Goal: Task Accomplishment & Management: Use online tool/utility

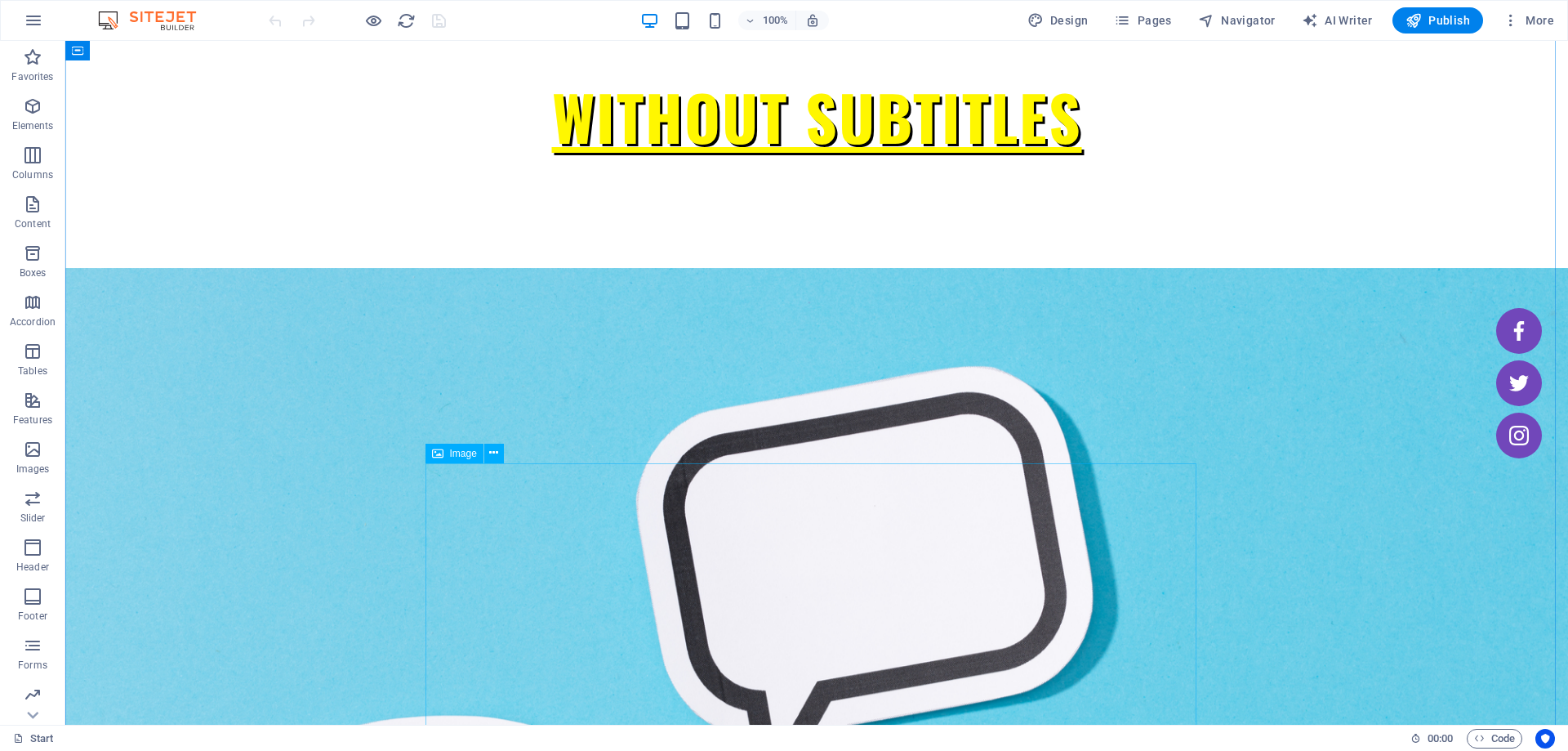
scroll to position [561, 0]
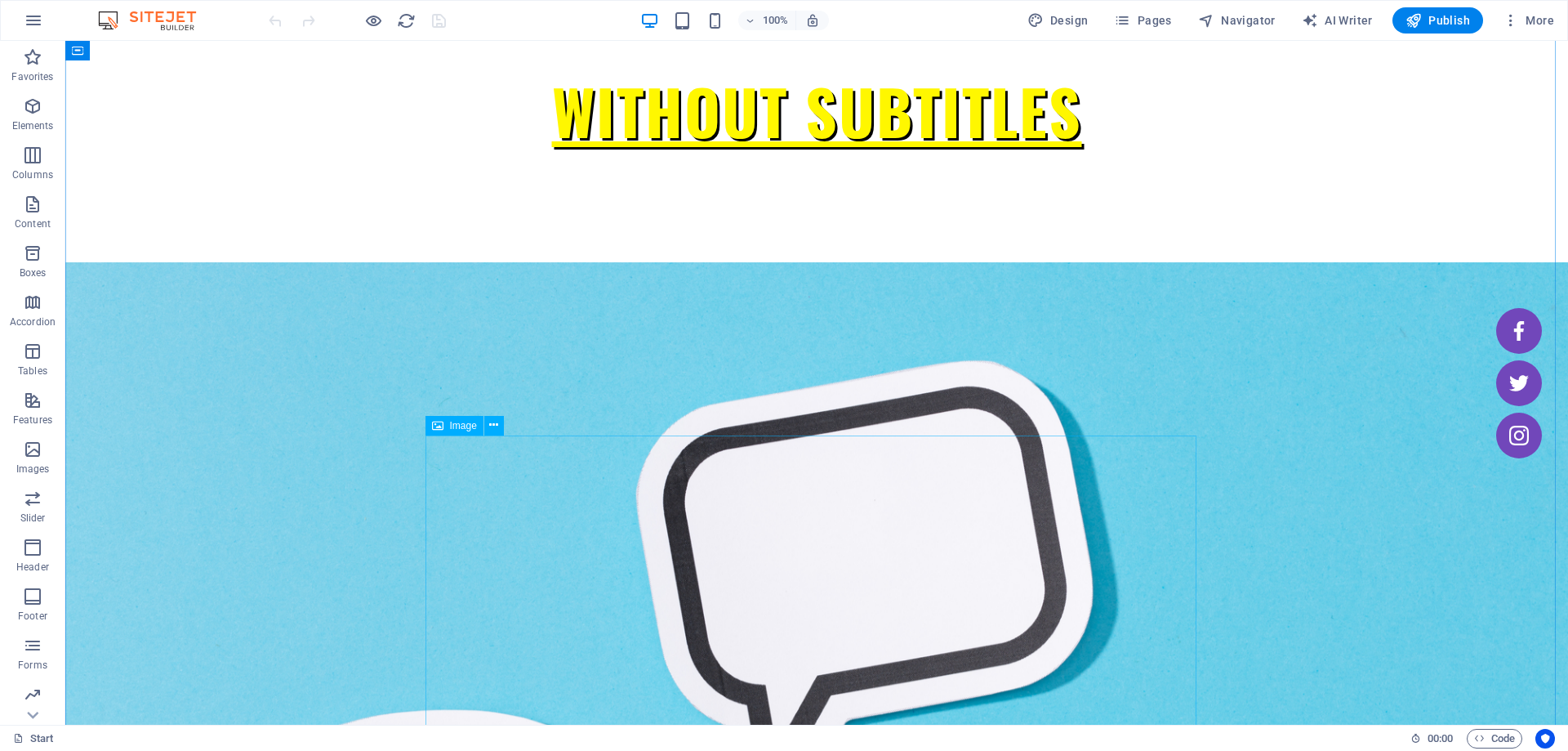
click at [445, 430] on div "Image" at bounding box center [454, 425] width 58 height 19
click at [486, 427] on button at bounding box center [494, 425] width 19 height 19
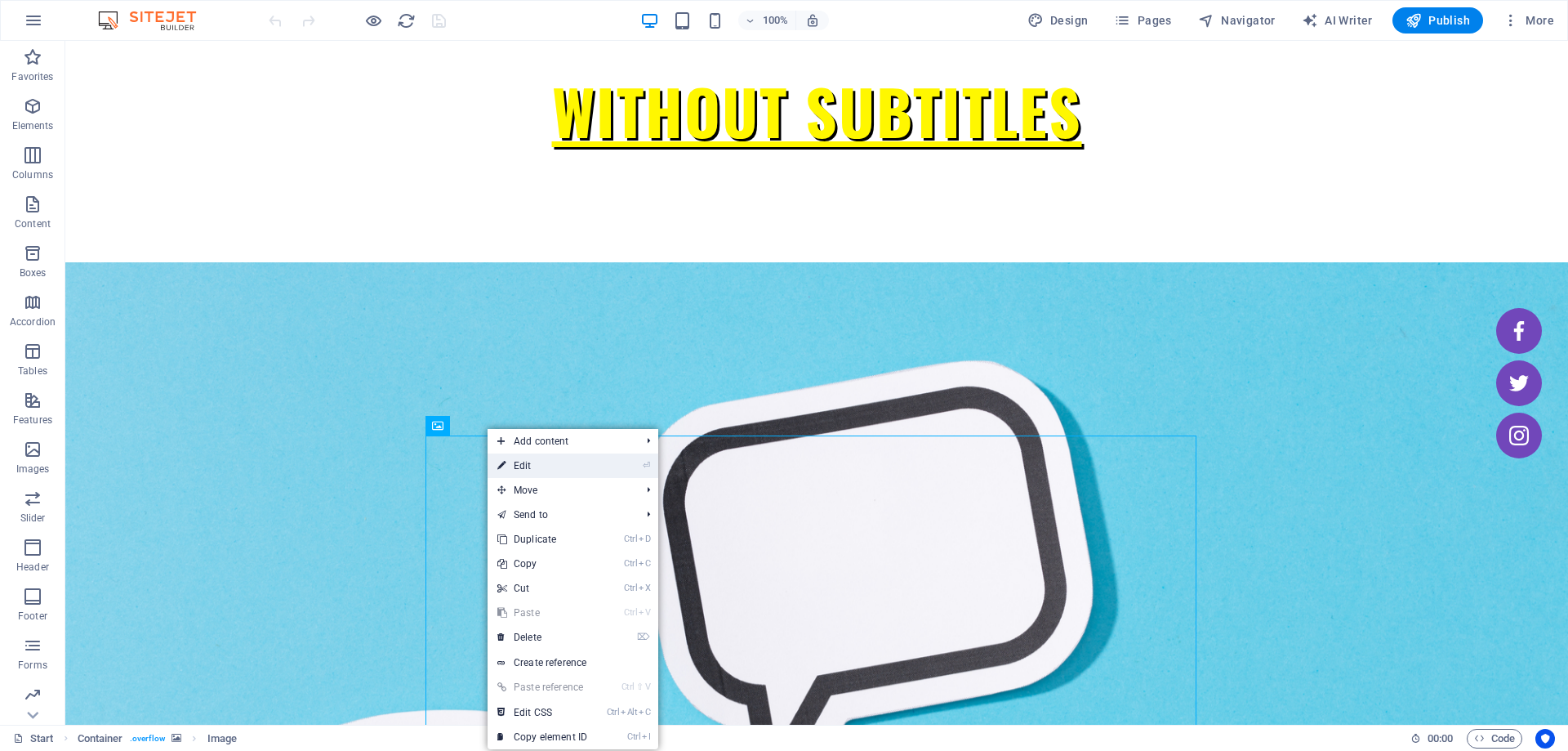
click at [614, 468] on li "⏎ Edit" at bounding box center [573, 465] width 170 height 24
click at [619, 460] on li "⏎ Edit" at bounding box center [573, 465] width 170 height 24
click at [597, 464] on link "⏎ Edit" at bounding box center [542, 465] width 109 height 24
select select "%"
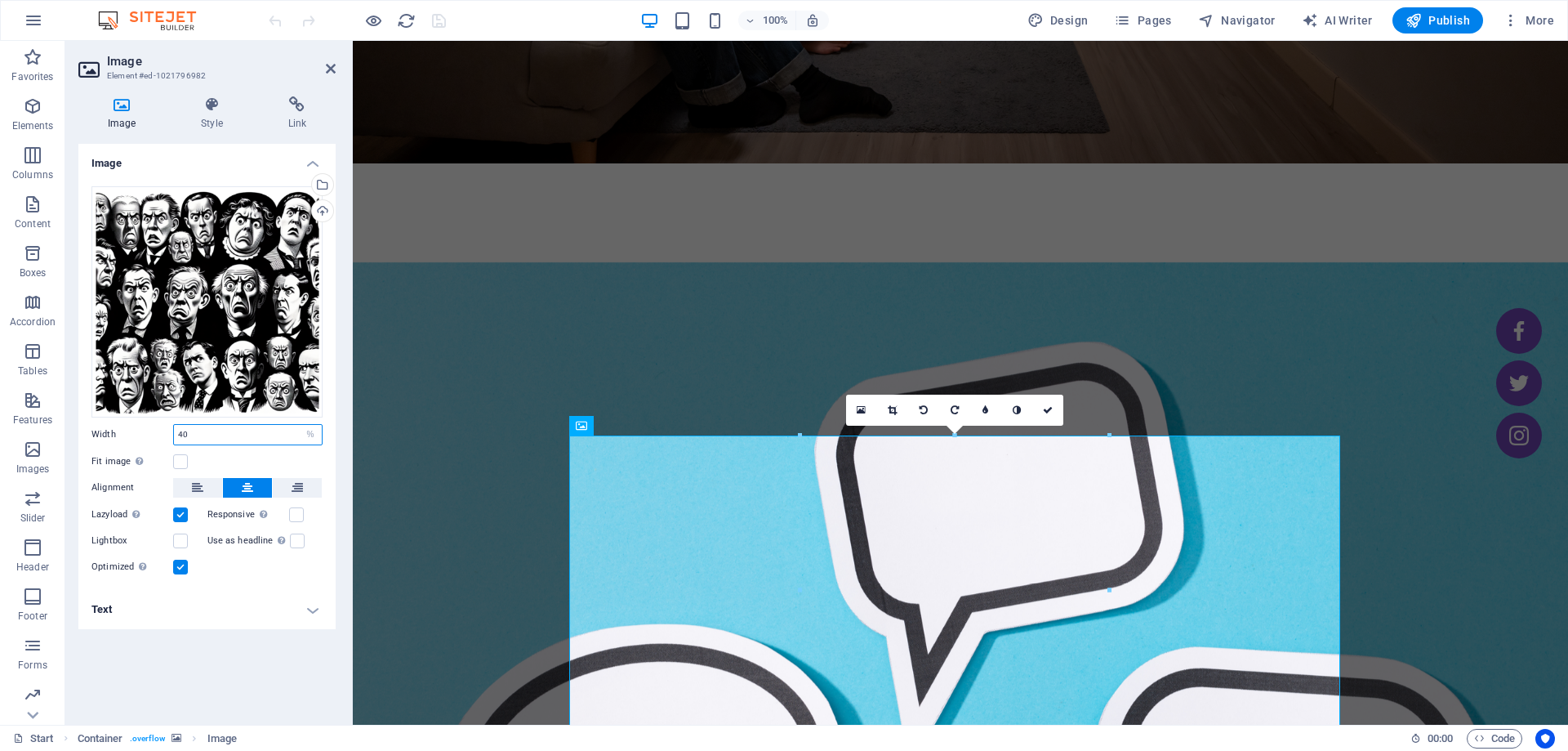
click at [195, 436] on input "40" at bounding box center [247, 434] width 148 height 19
click at [195, 436] on input "50" at bounding box center [247, 434] width 148 height 19
type input "52"
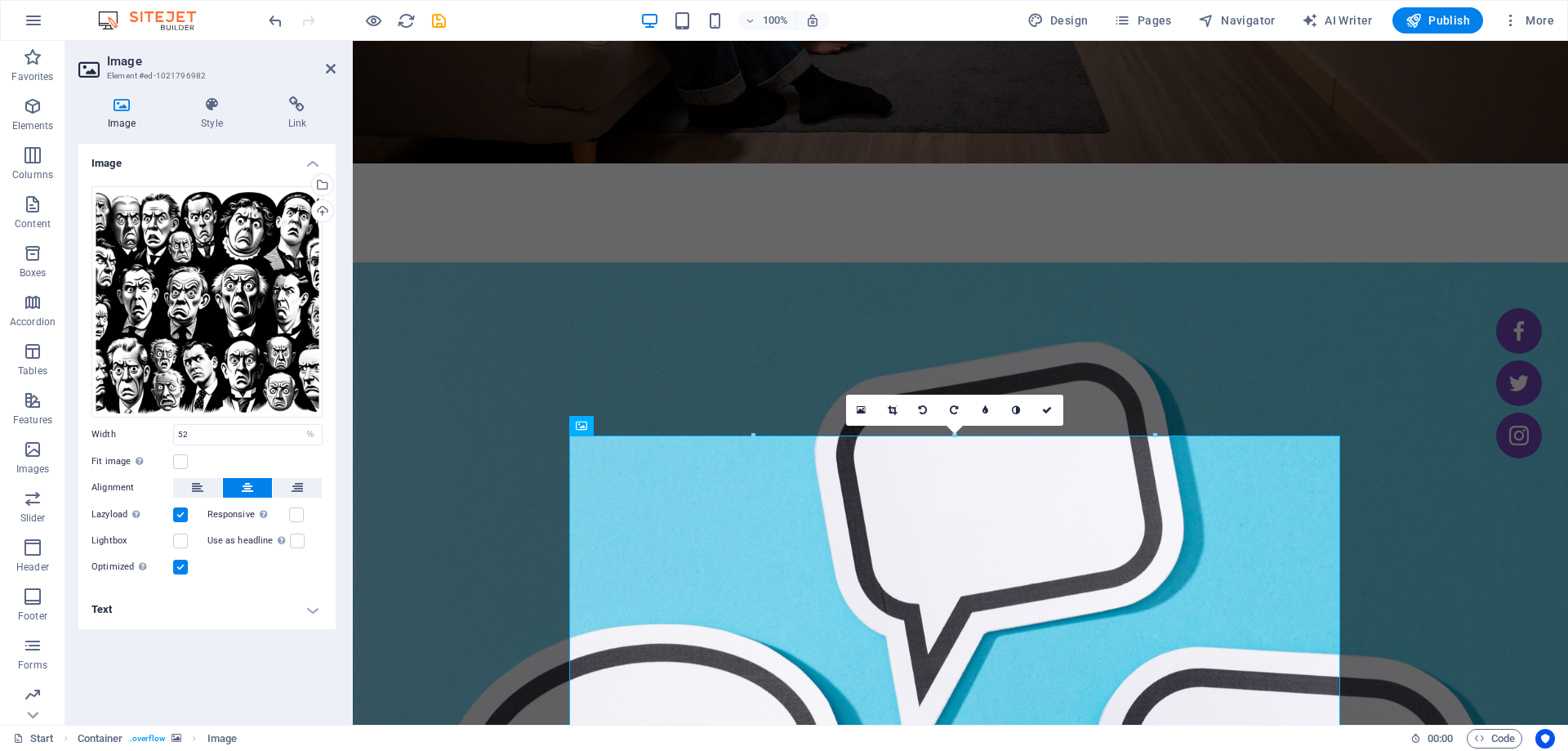
click at [251, 45] on header "Image Element #ed-1021796982" at bounding box center [207, 62] width 257 height 43
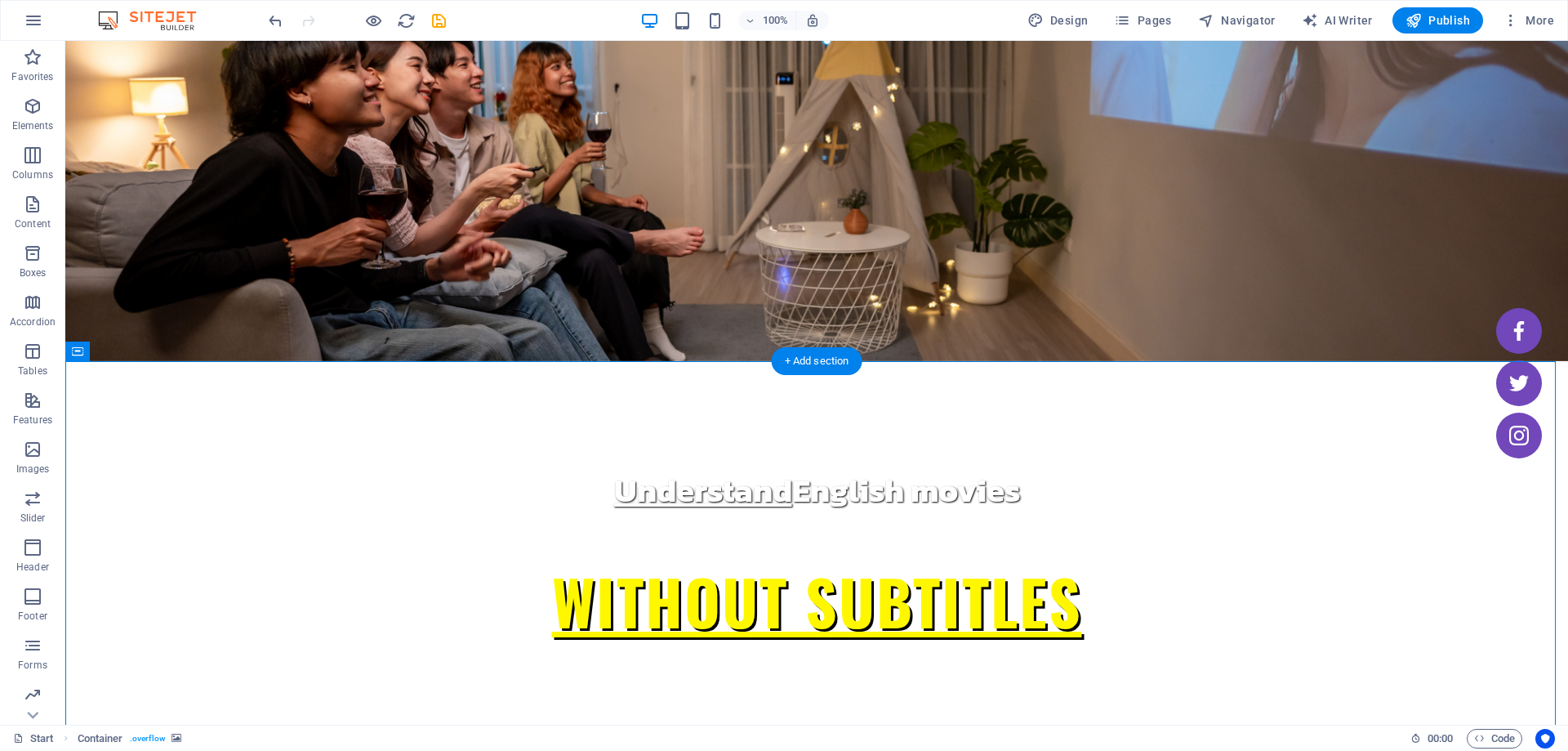
scroll to position [643, 0]
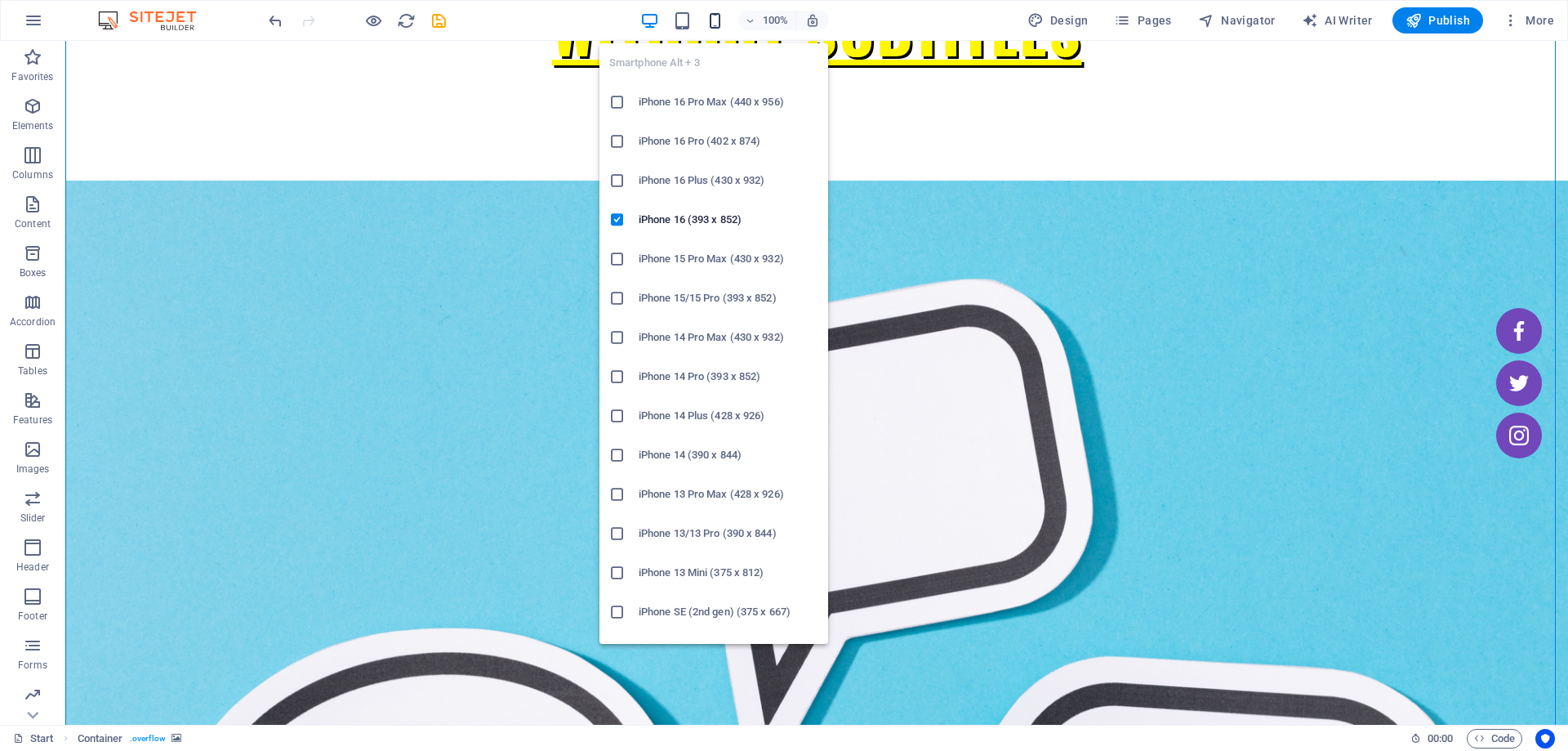
click at [724, 22] on icon "button" at bounding box center [715, 21] width 18 height 18
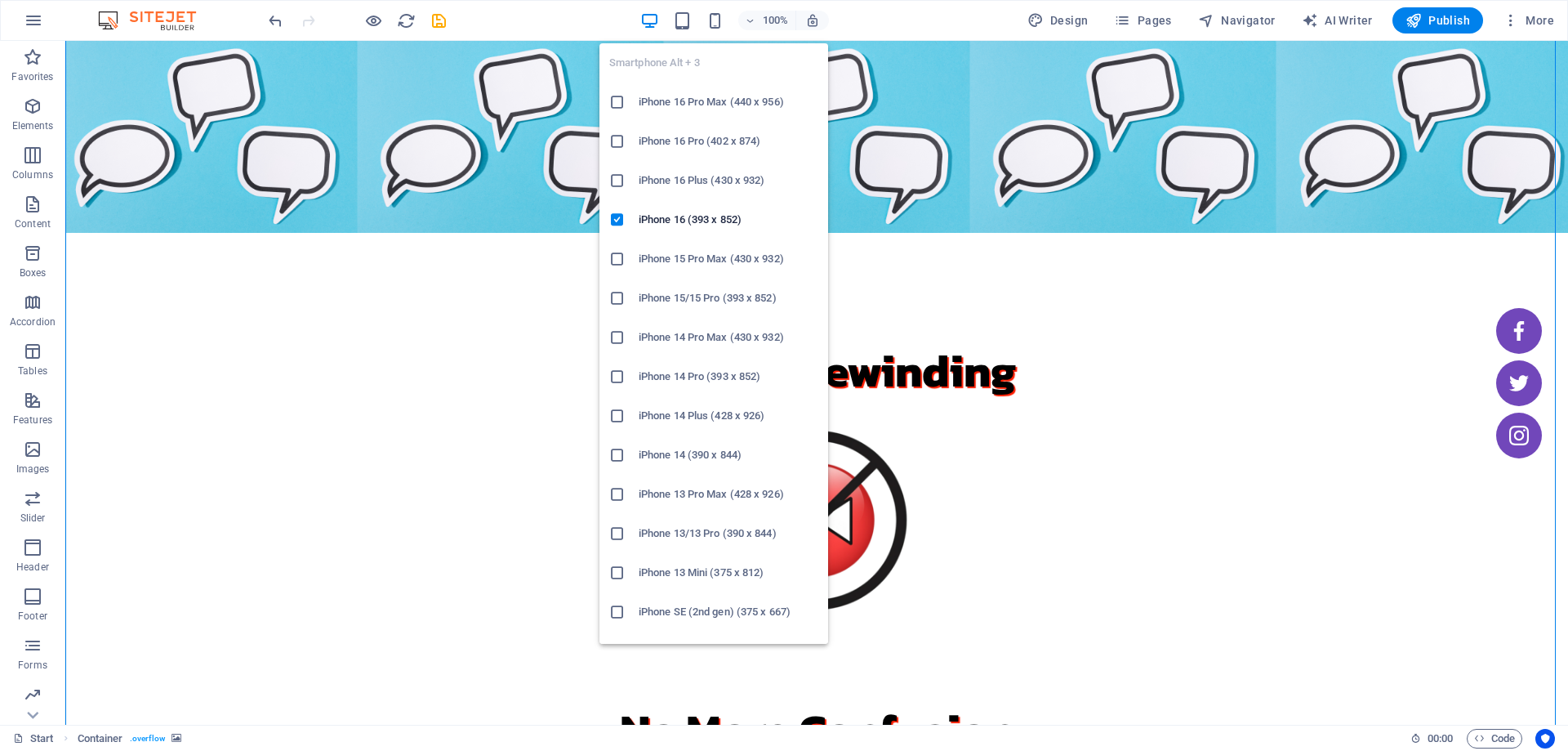
scroll to position [143, 0]
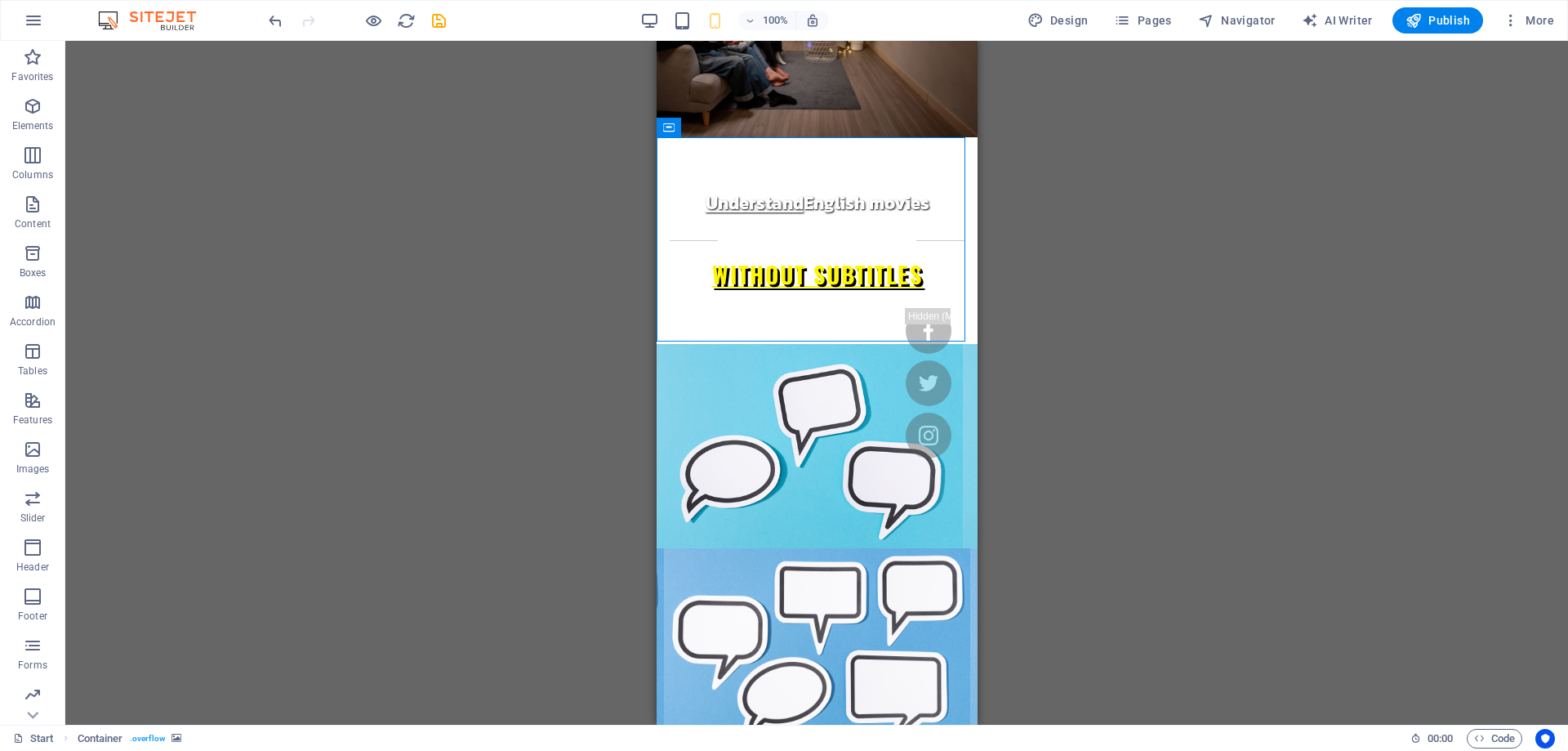
click at [1066, 272] on div "Drag here to replace the existing content. Press “Ctrl” if you want to create a…" at bounding box center [816, 383] width 1503 height 683
click at [903, 625] on figure at bounding box center [816, 669] width 295 height 89
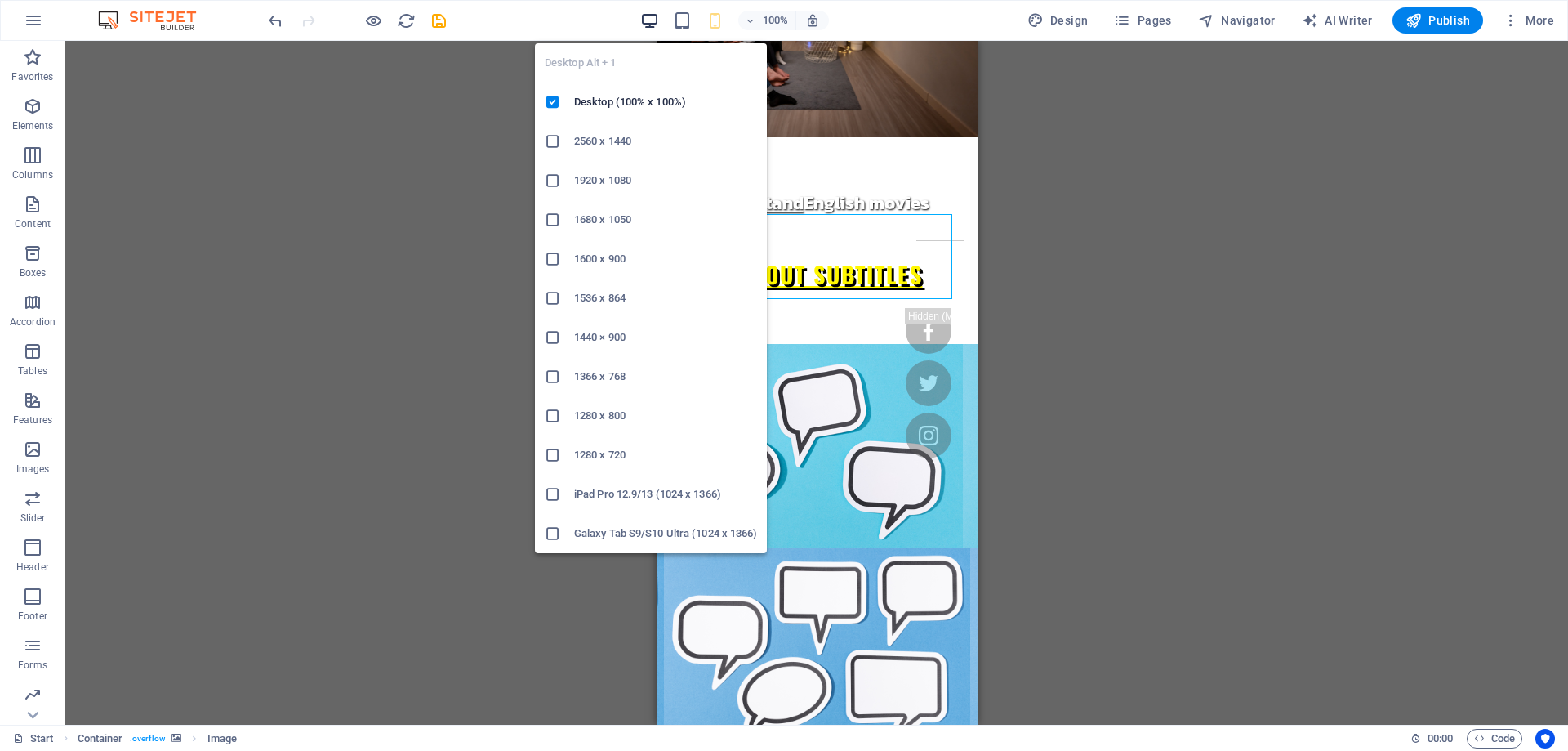
click at [653, 24] on icon "button" at bounding box center [650, 21] width 18 height 18
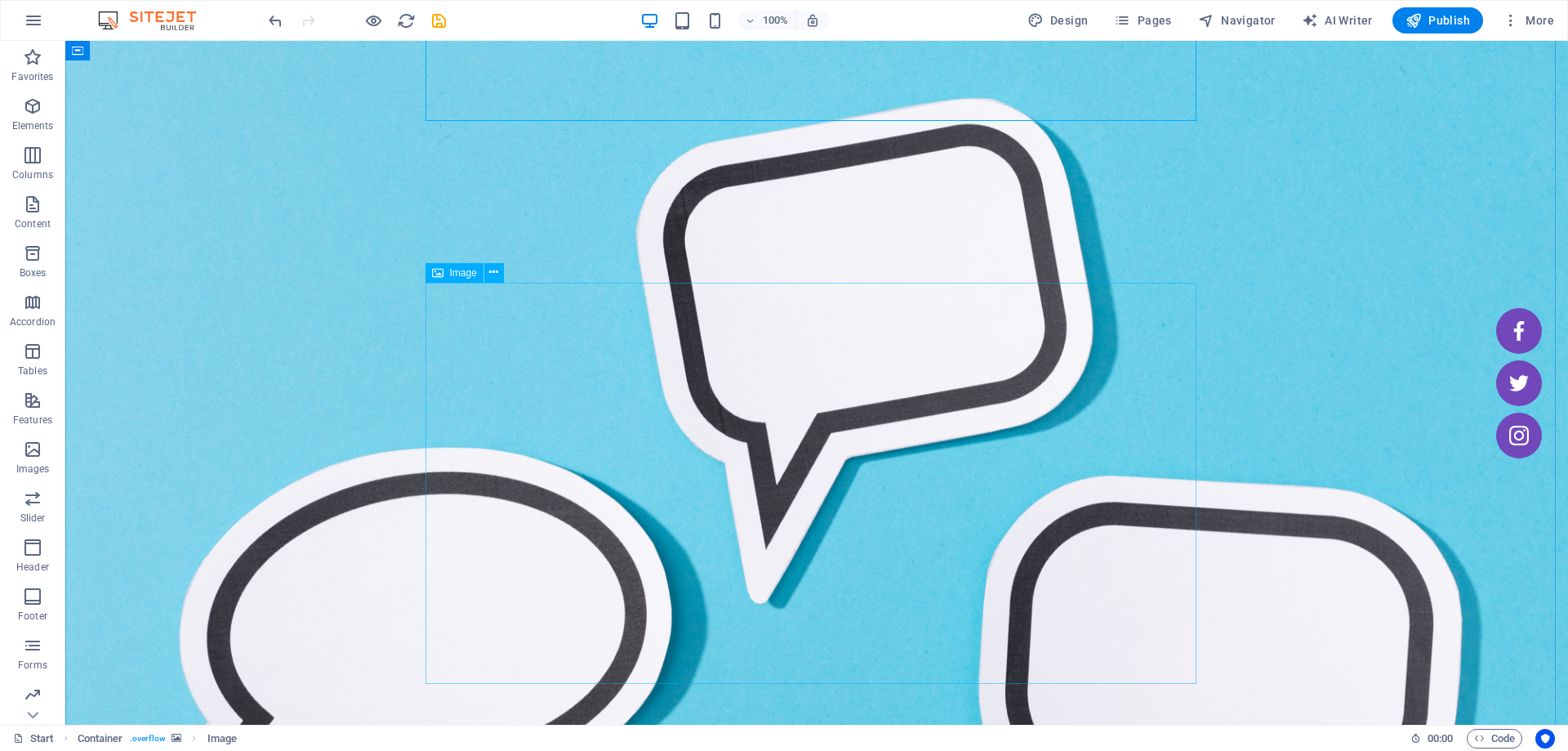
scroll to position [960, 0]
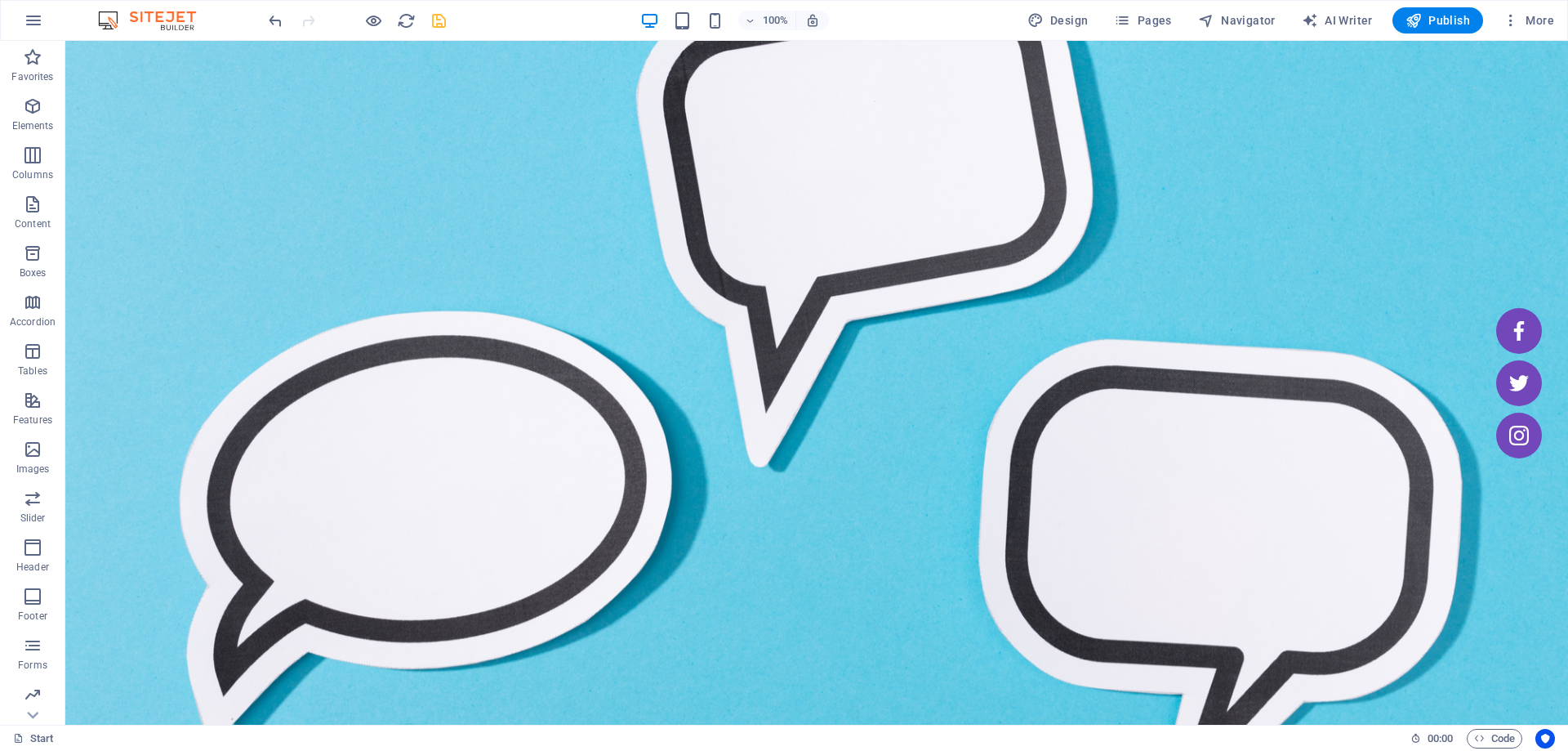
click at [441, 18] on icon "save" at bounding box center [439, 21] width 18 height 18
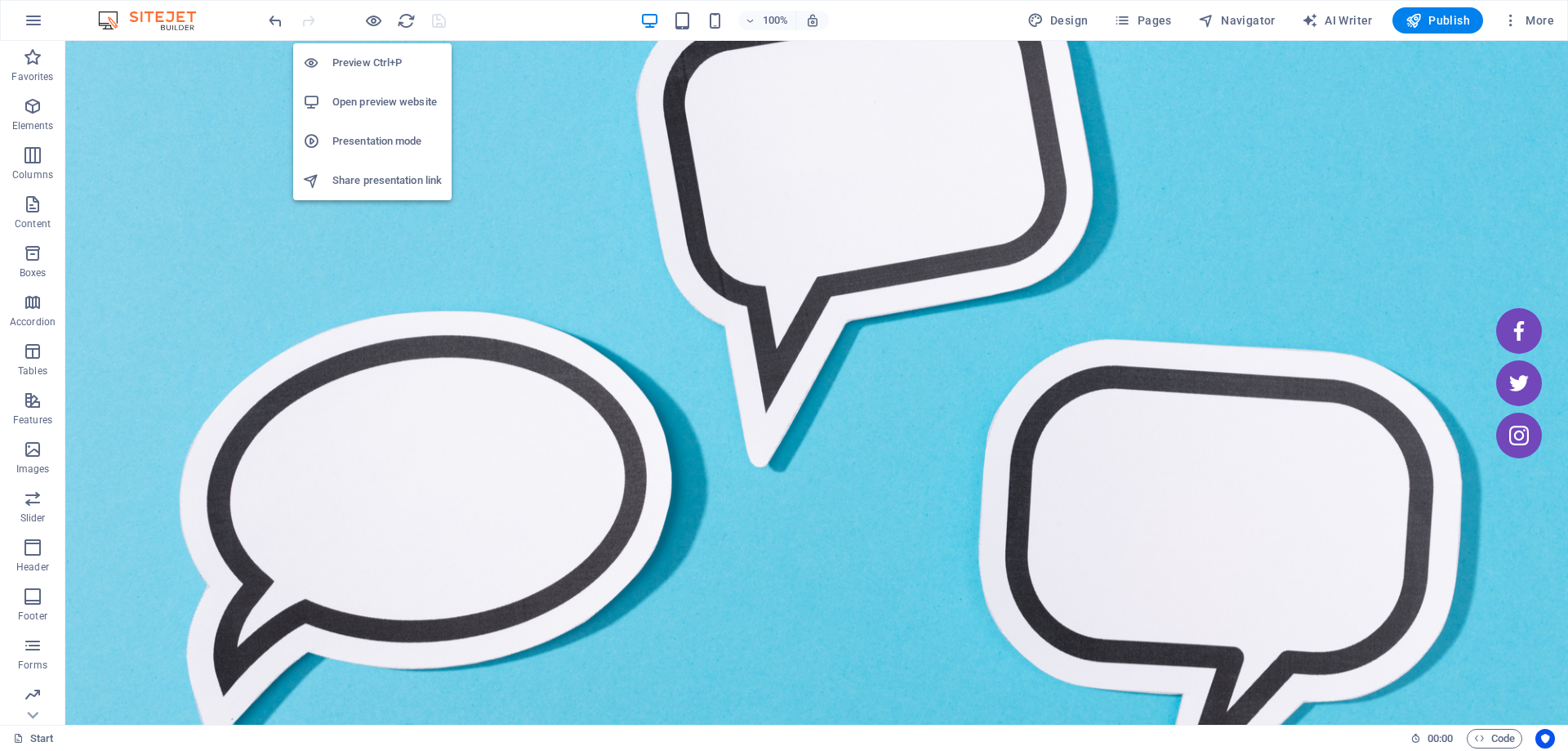
click at [365, 71] on h6 "Preview Ctrl+P" at bounding box center [387, 63] width 109 height 19
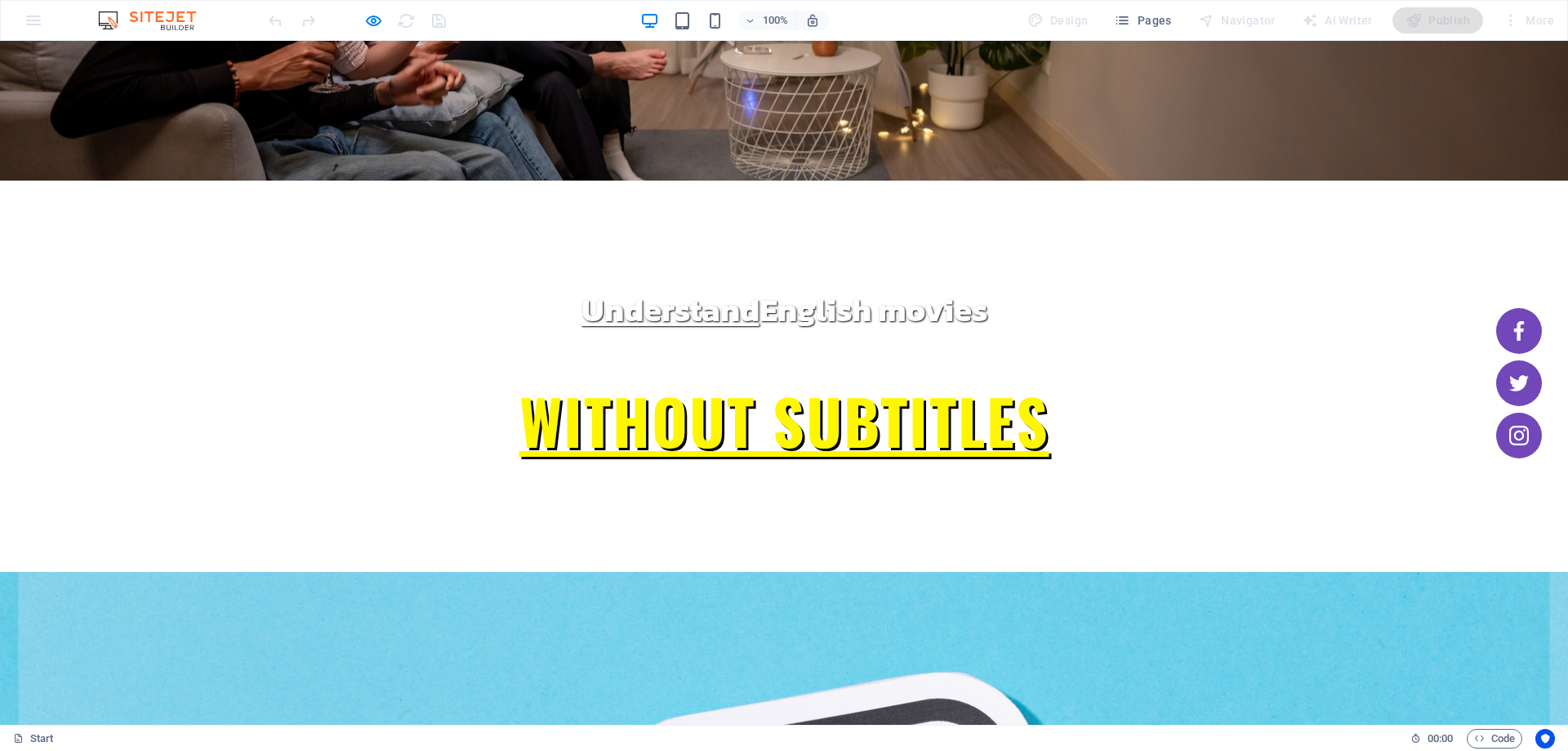
scroll to position [245, 0]
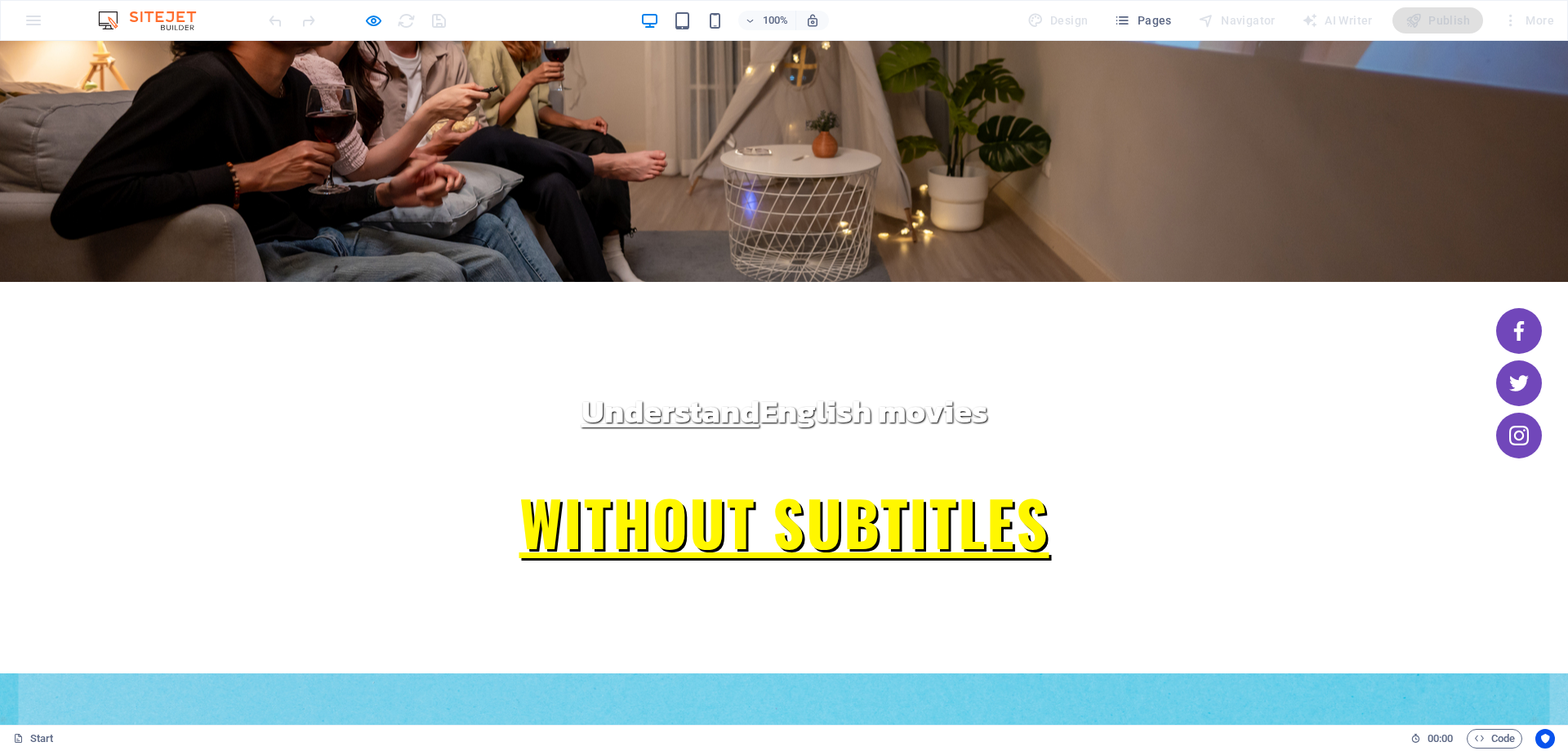
scroll to position [164, 0]
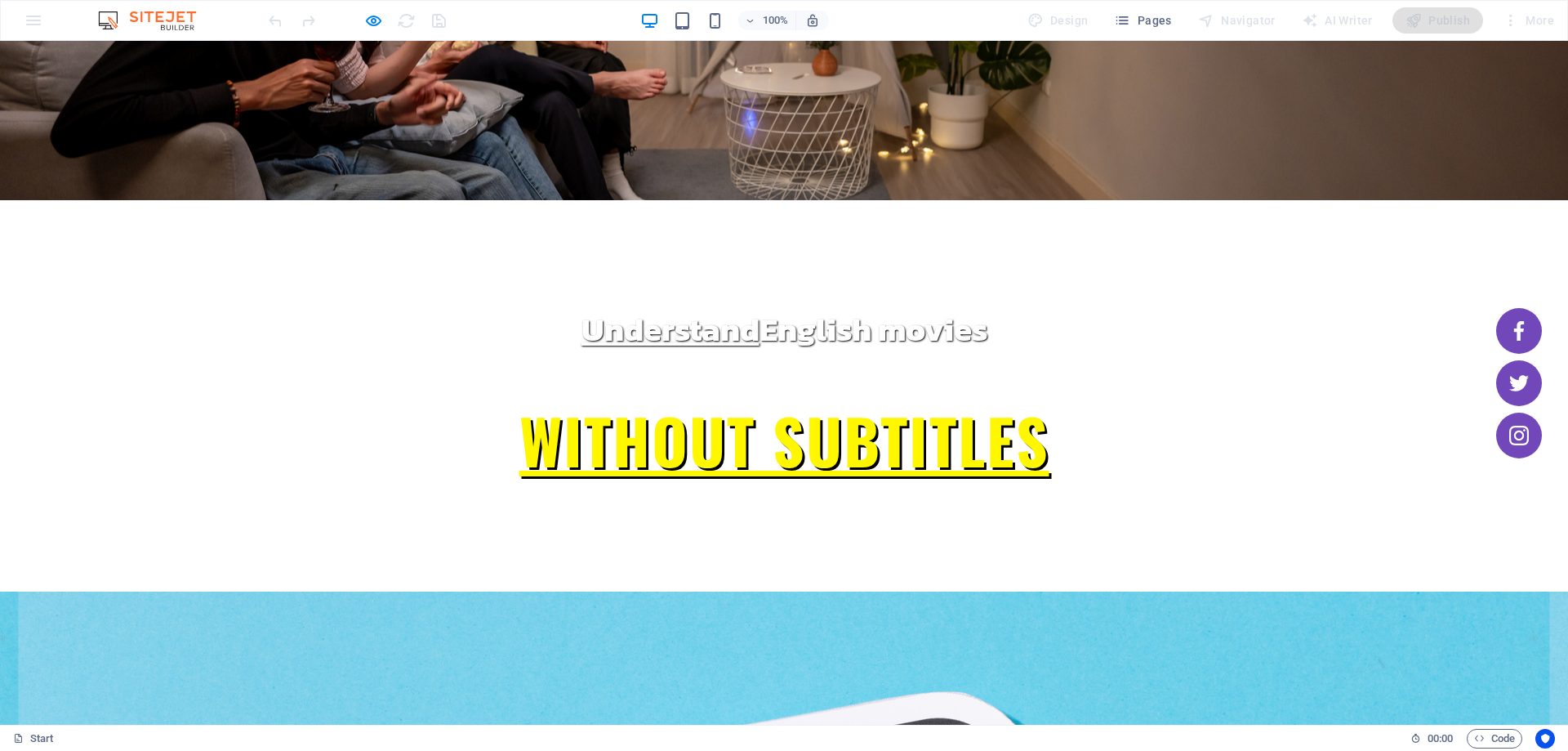
scroll to position [0, 0]
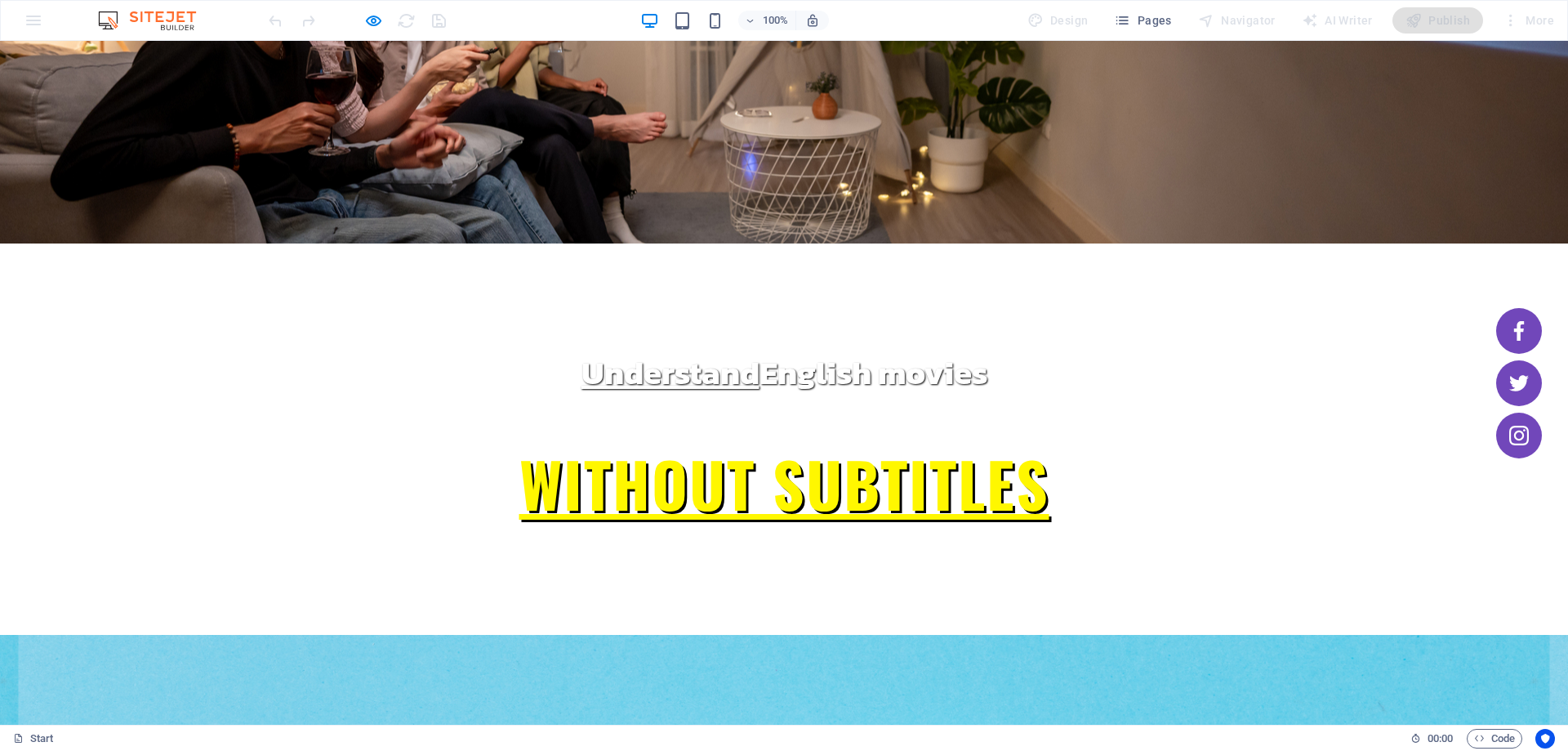
scroll to position [327, 0]
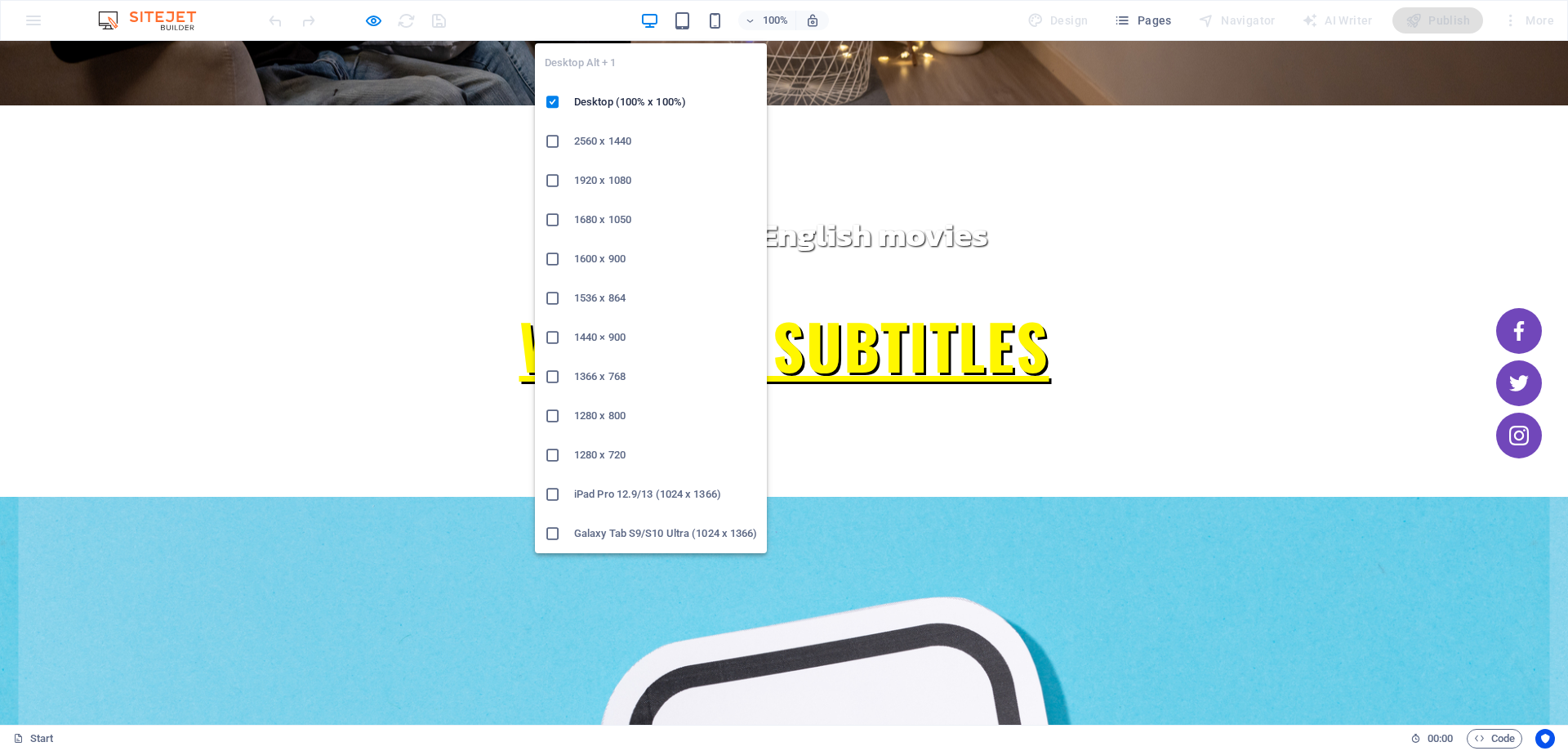
click at [659, 27] on icon "button" at bounding box center [650, 21] width 18 height 18
click at [652, 19] on icon "button" at bounding box center [650, 21] width 18 height 18
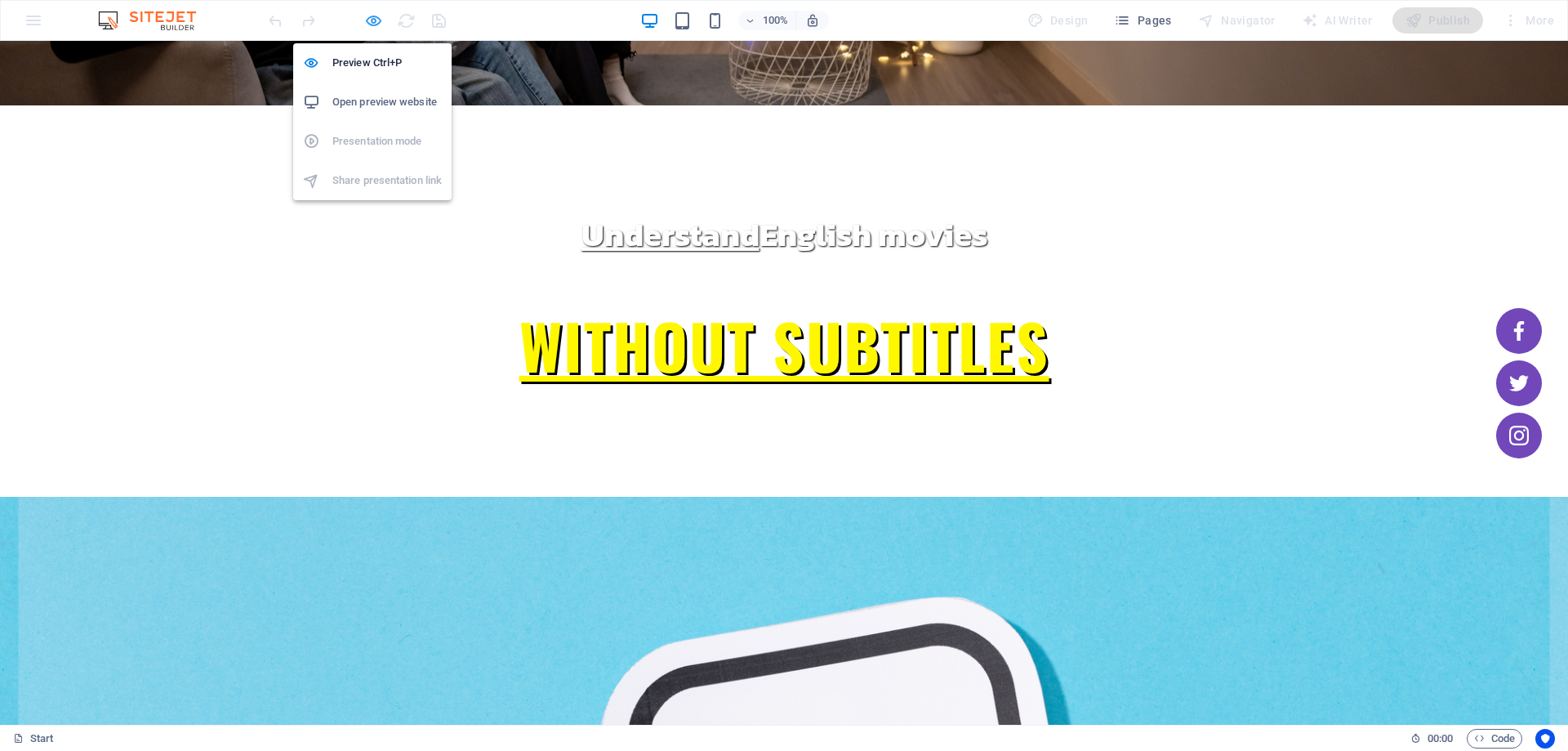
click at [373, 17] on icon "button" at bounding box center [373, 21] width 18 height 18
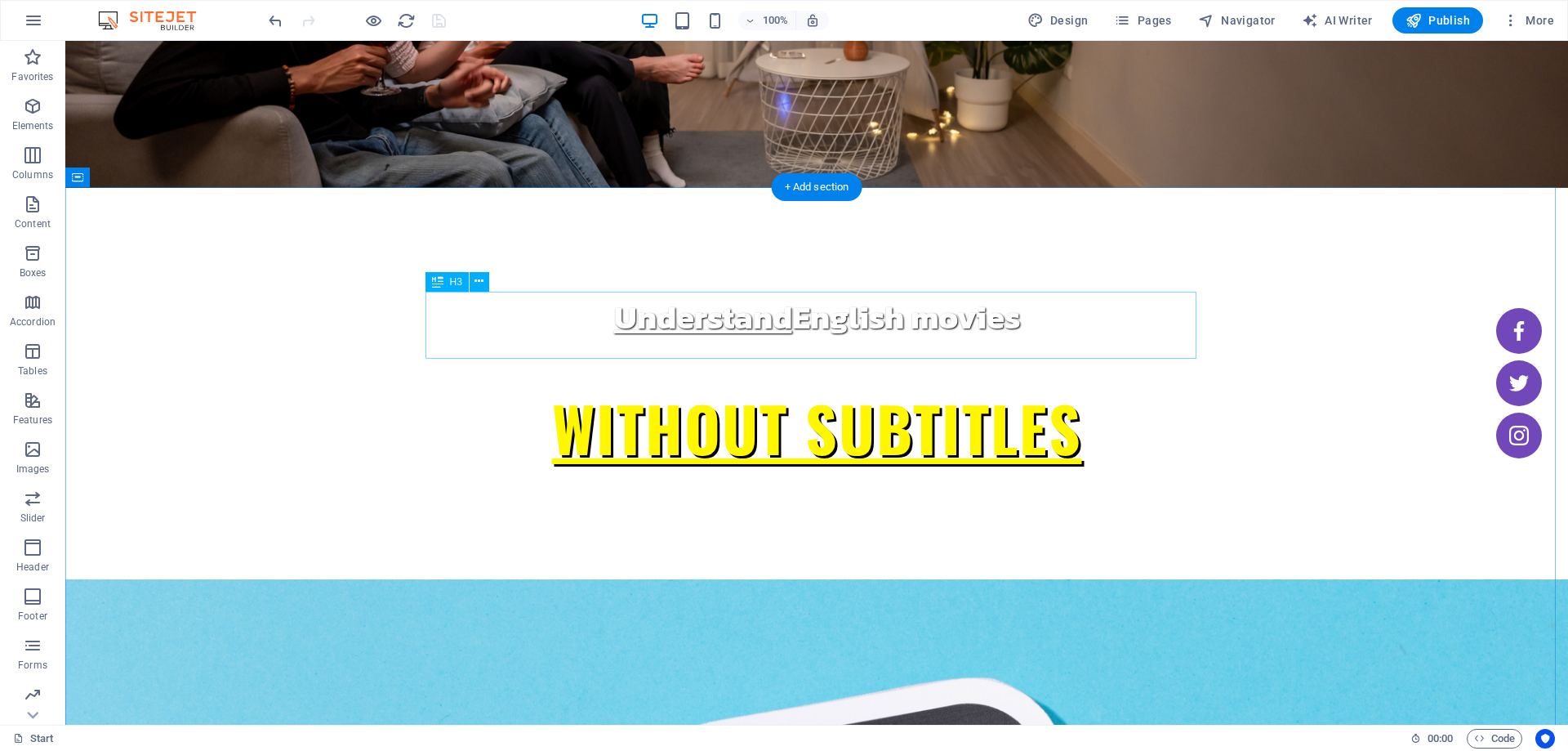
scroll to position [245, 0]
click at [481, 287] on icon at bounding box center [479, 282] width 9 height 18
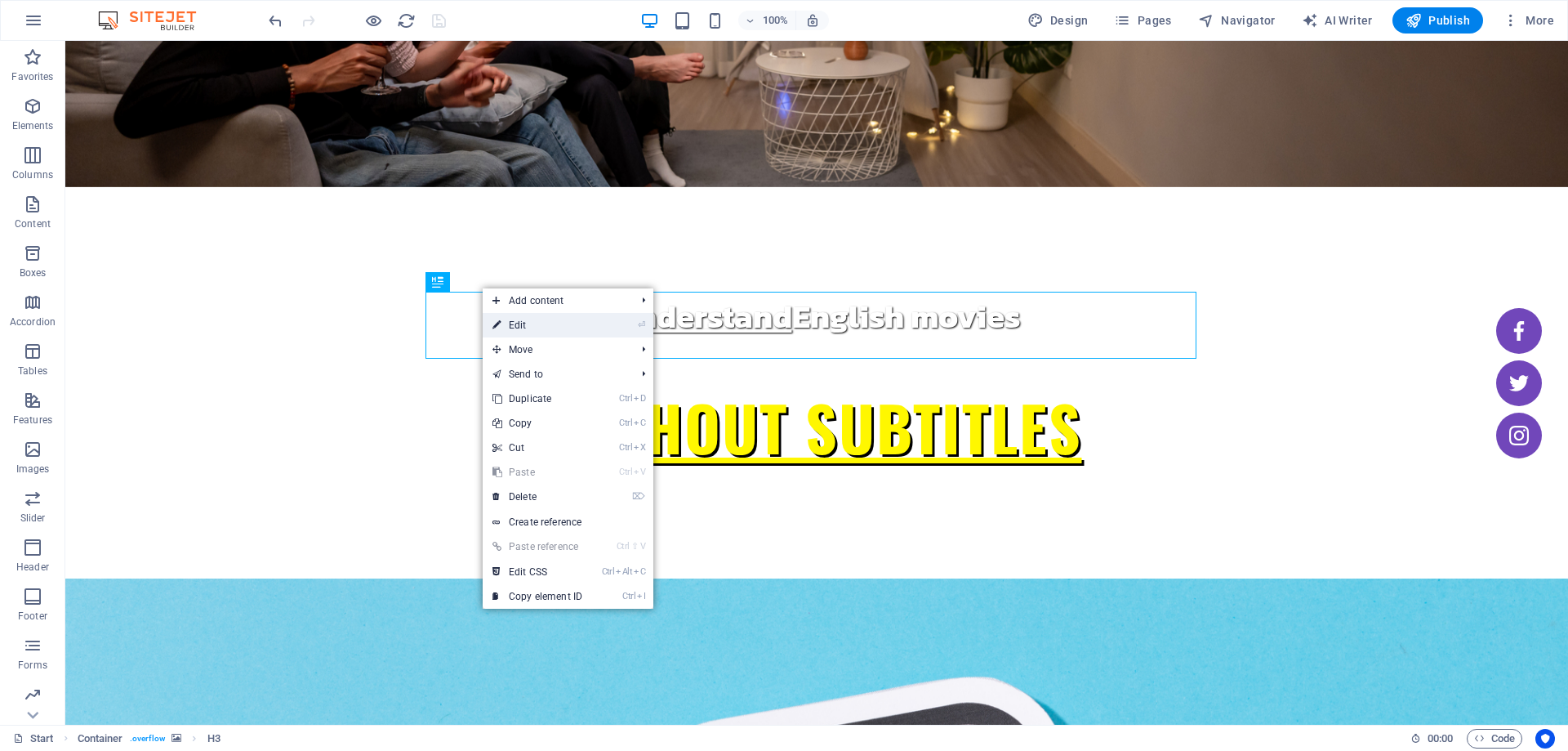
click at [539, 319] on link "⏎ Edit" at bounding box center [537, 325] width 109 height 24
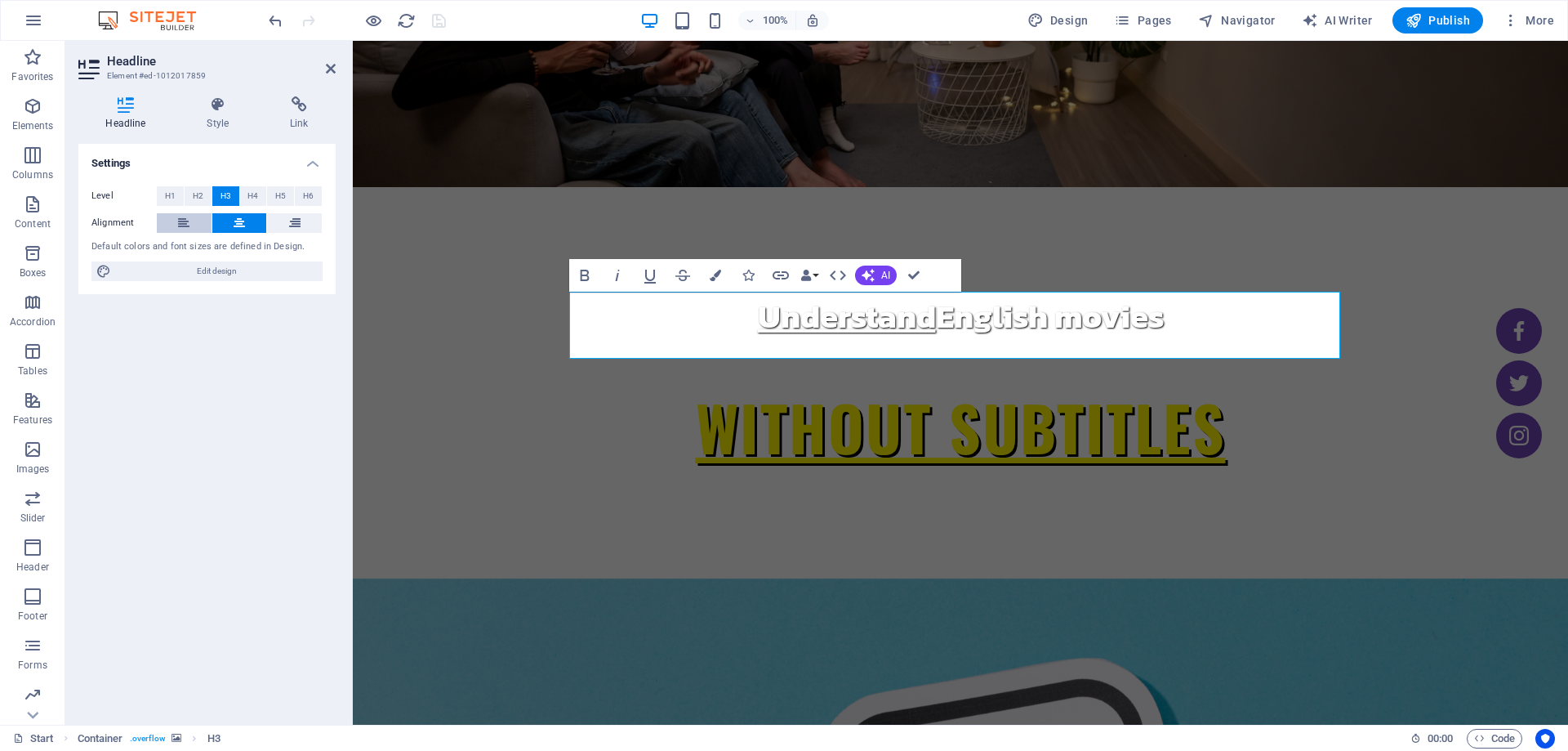
click at [190, 221] on icon at bounding box center [184, 222] width 12 height 19
click at [267, 10] on div at bounding box center [357, 20] width 183 height 26
click at [277, 25] on icon "undo" at bounding box center [276, 21] width 18 height 18
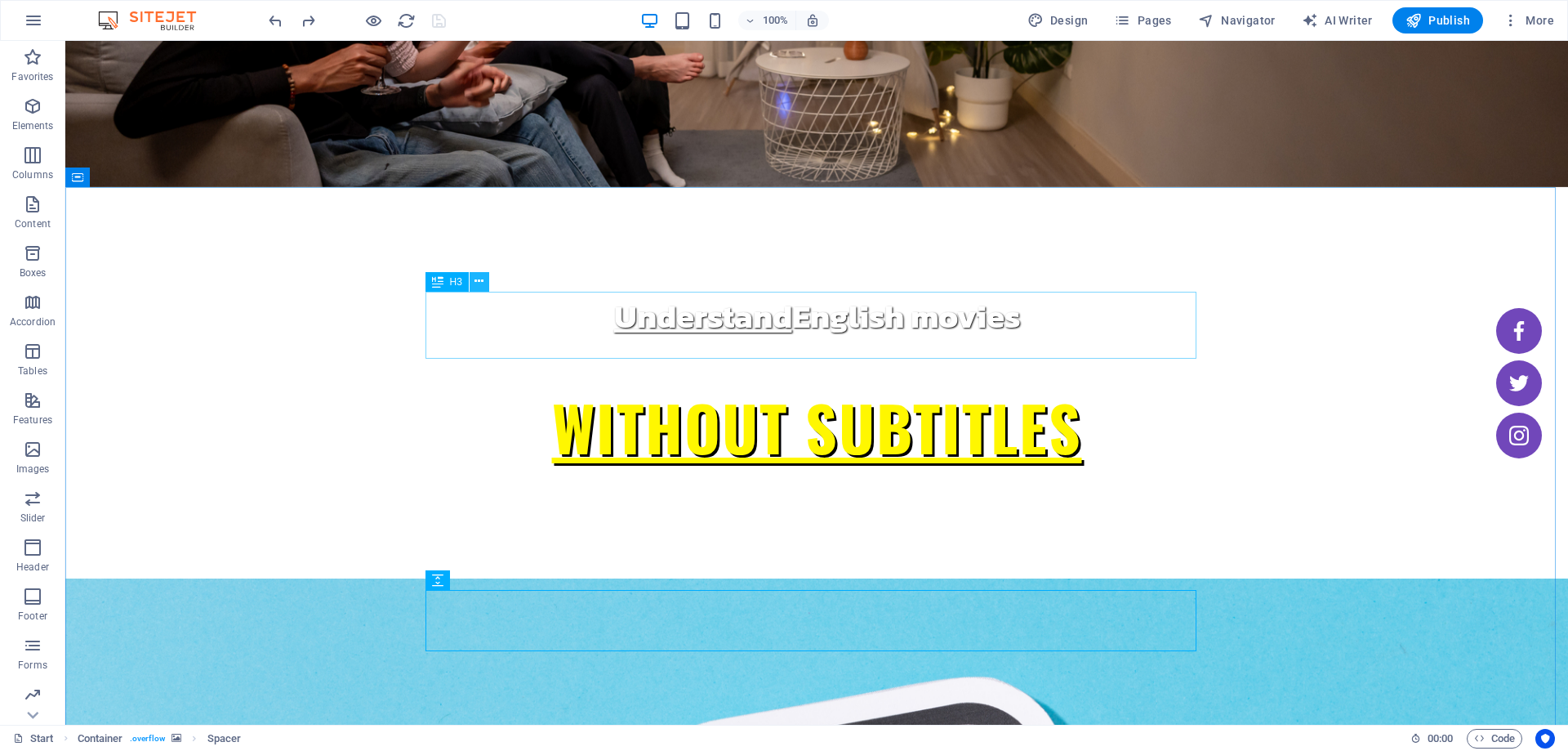
click at [476, 287] on icon at bounding box center [479, 282] width 9 height 18
click at [35, 160] on icon "button" at bounding box center [32, 155] width 19 height 19
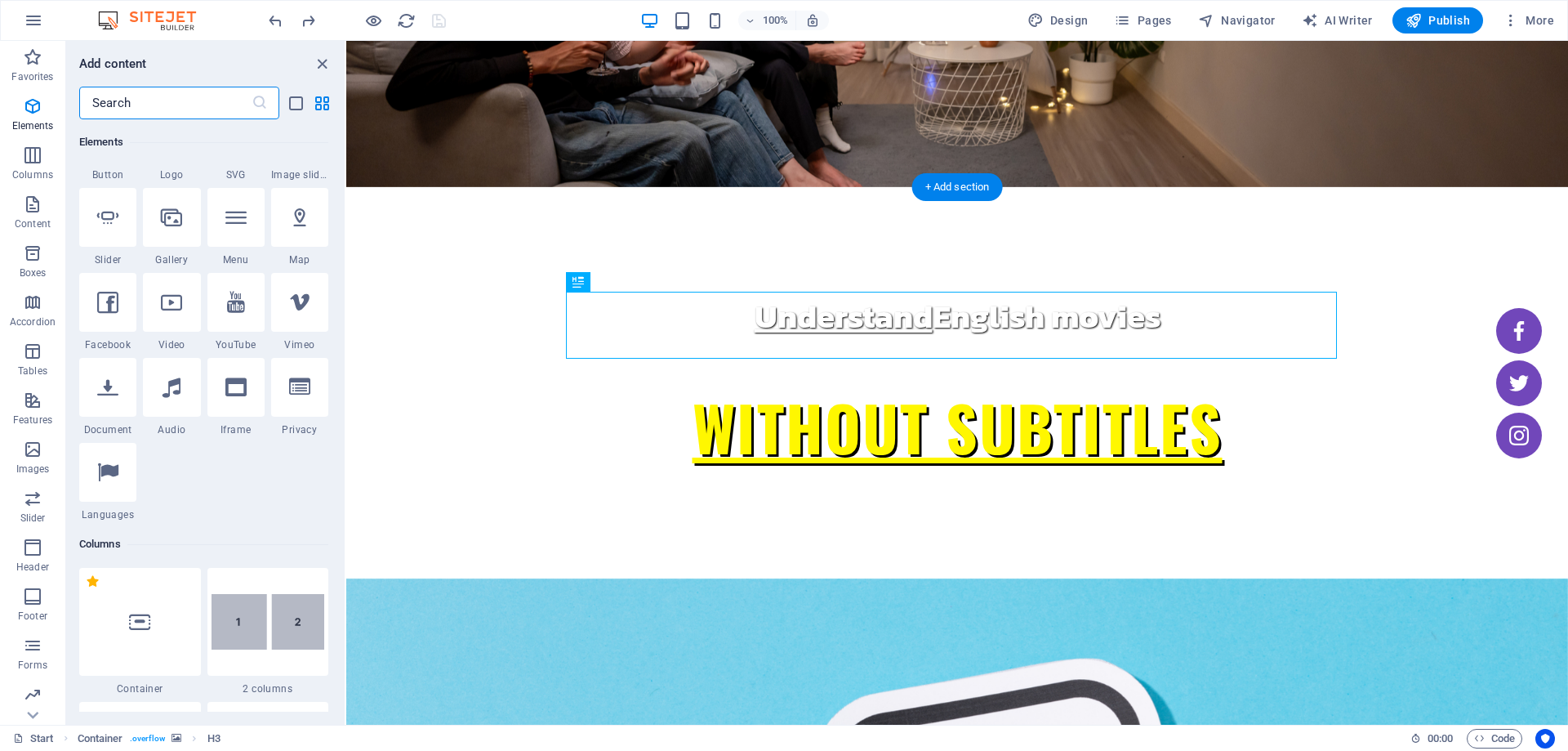
scroll to position [809, 0]
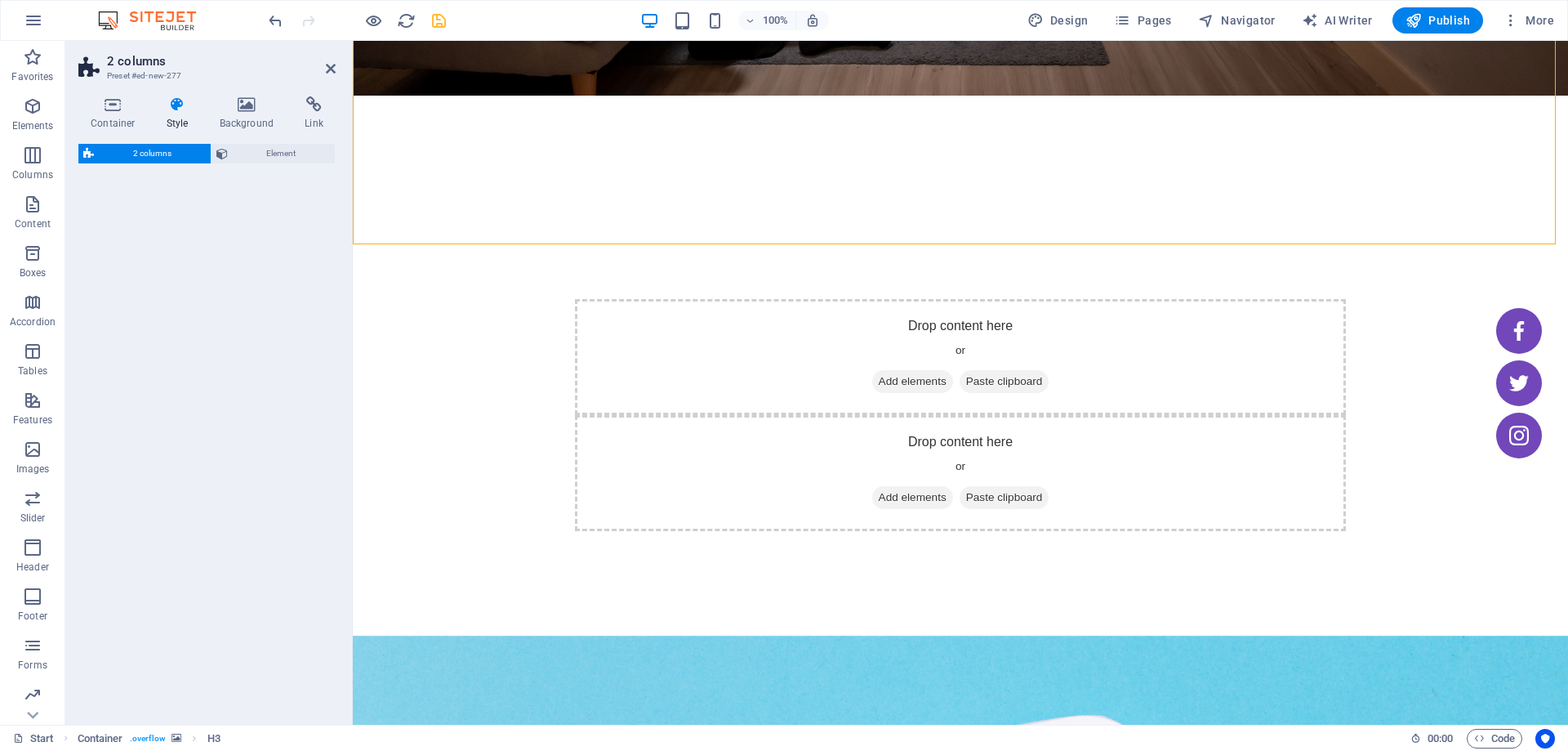
select select "rem"
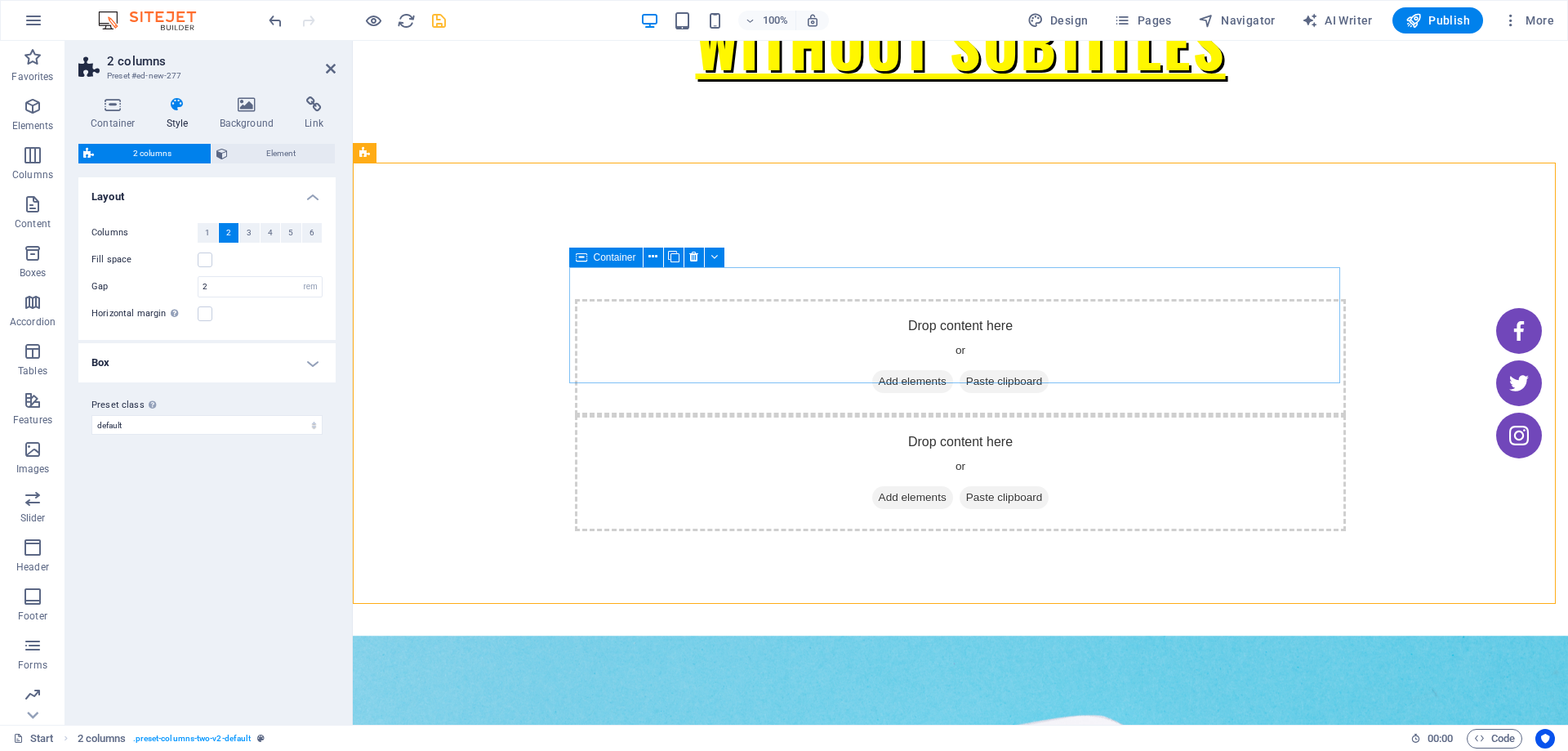
scroll to position [270, 0]
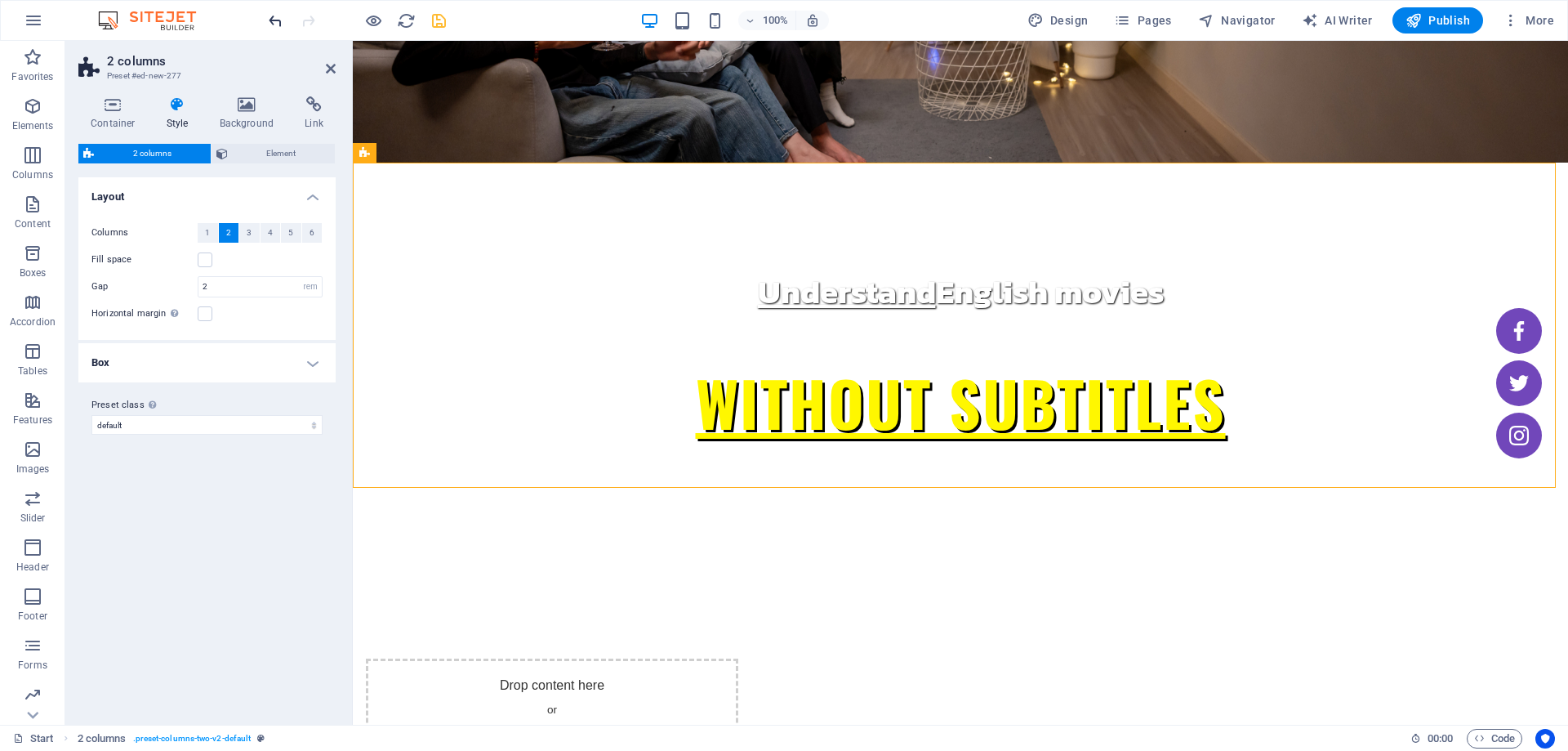
click at [276, 18] on icon "undo" at bounding box center [276, 21] width 18 height 18
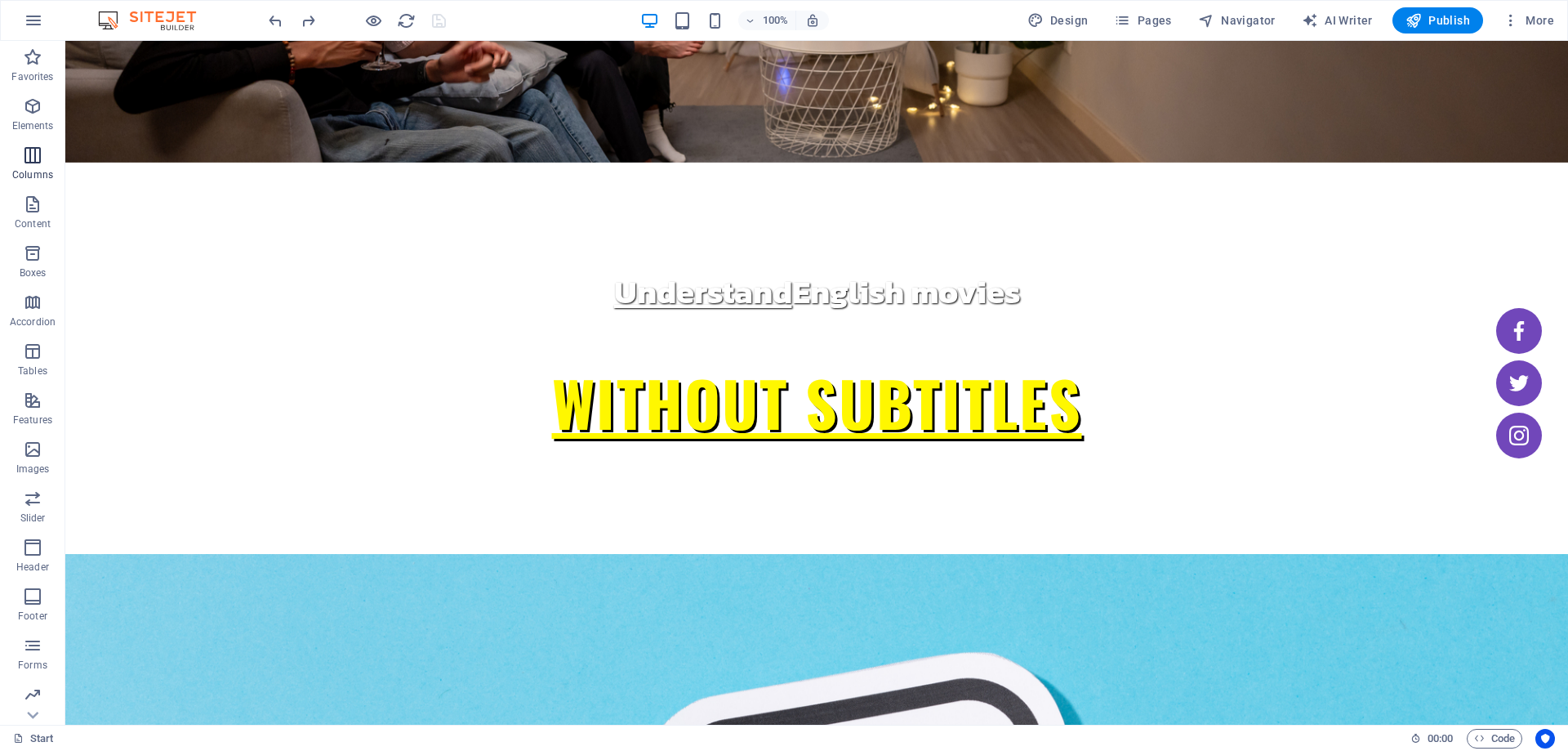
click at [30, 165] on span "Columns" at bounding box center [33, 165] width 65 height 39
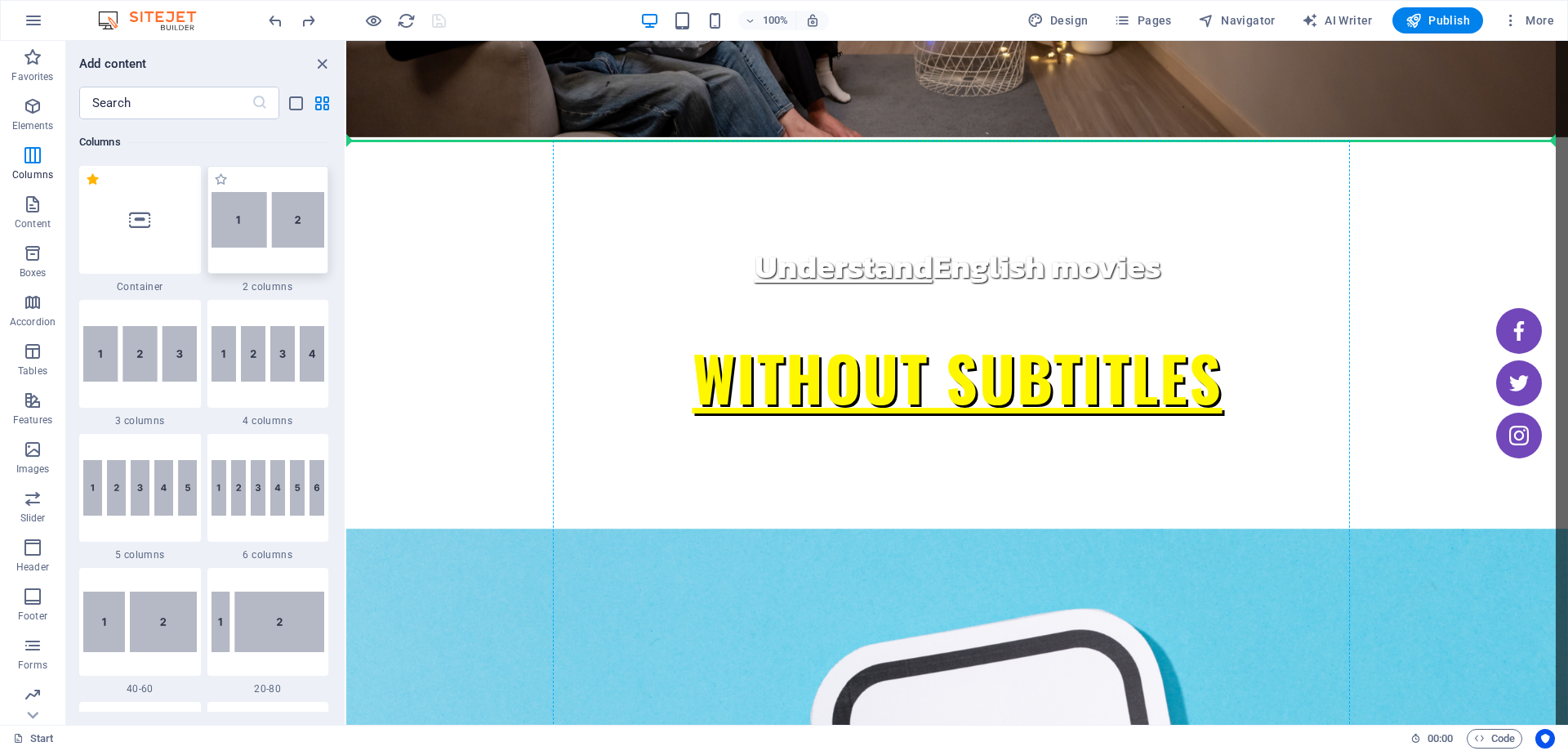
scroll to position [304, 0]
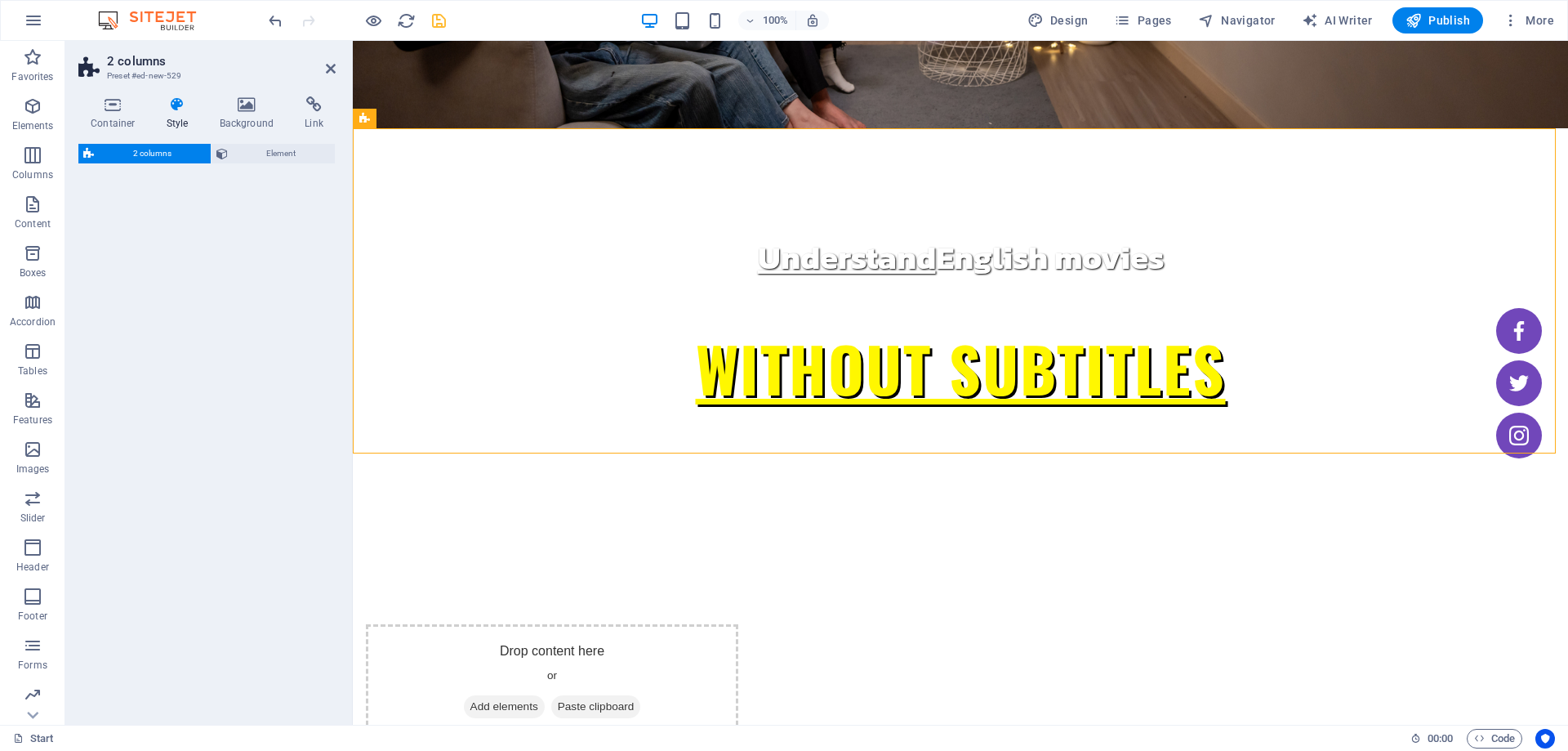
select select "rem"
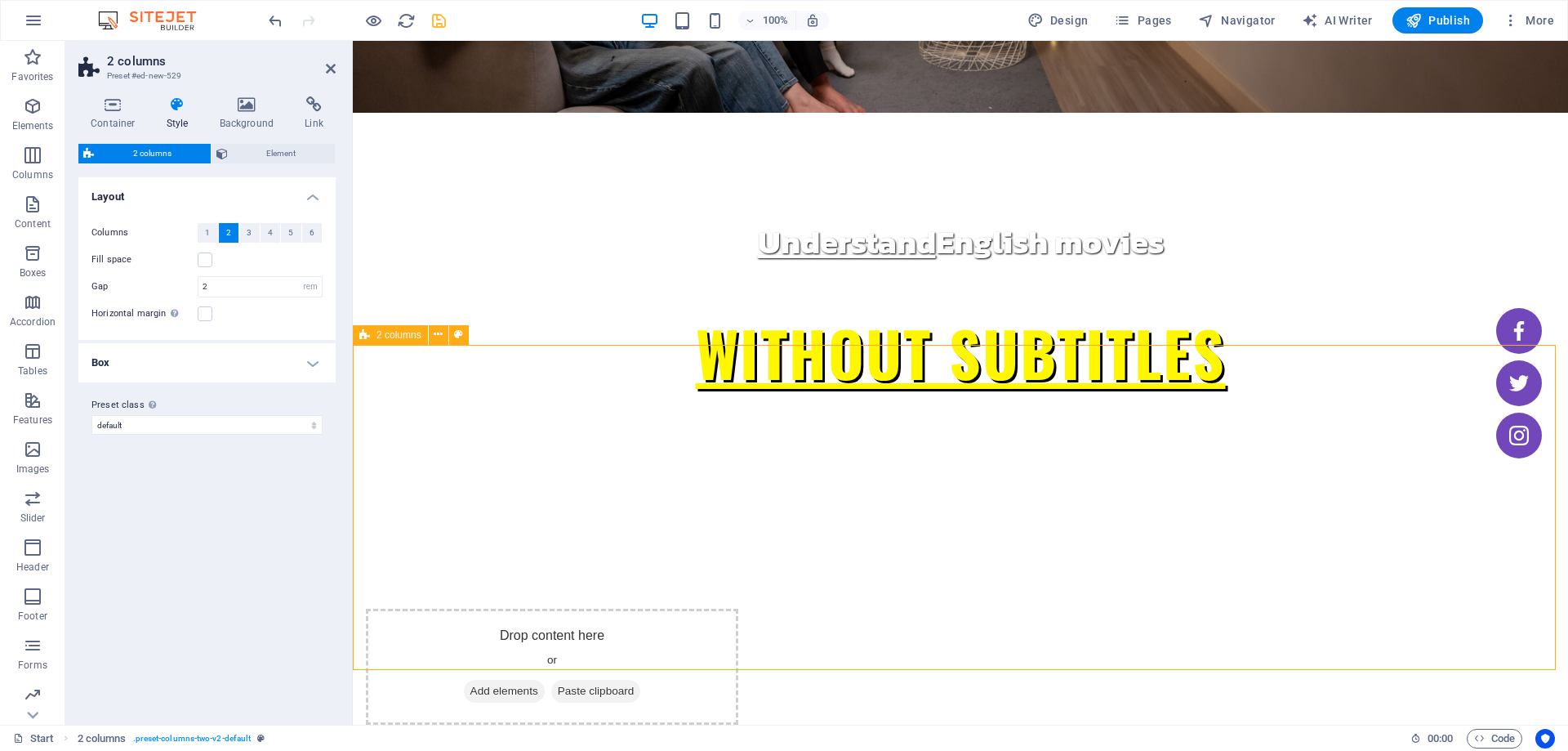
scroll to position [327, 0]
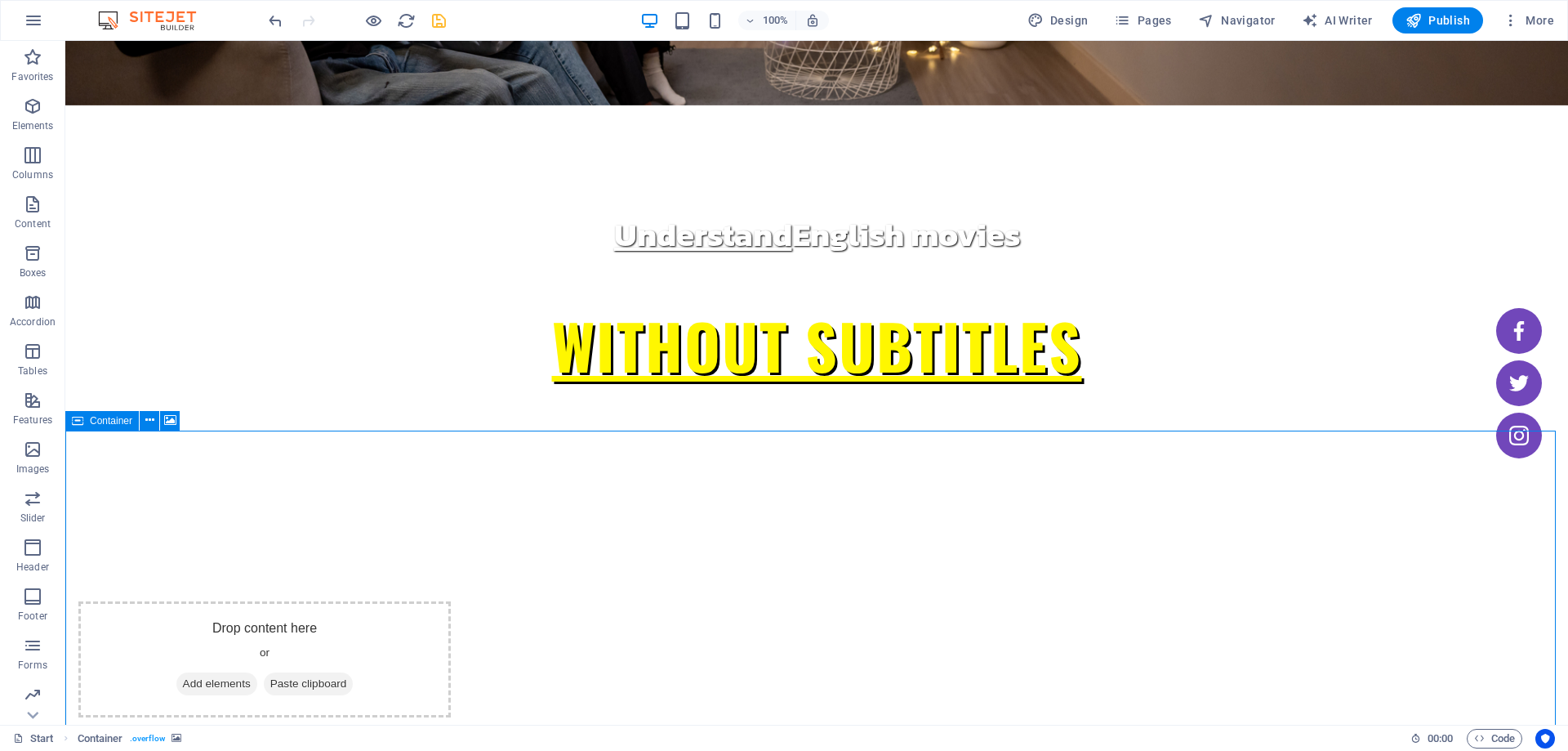
click at [109, 423] on span "Container" at bounding box center [111, 421] width 43 height 10
click at [83, 421] on icon at bounding box center [78, 420] width 12 height 19
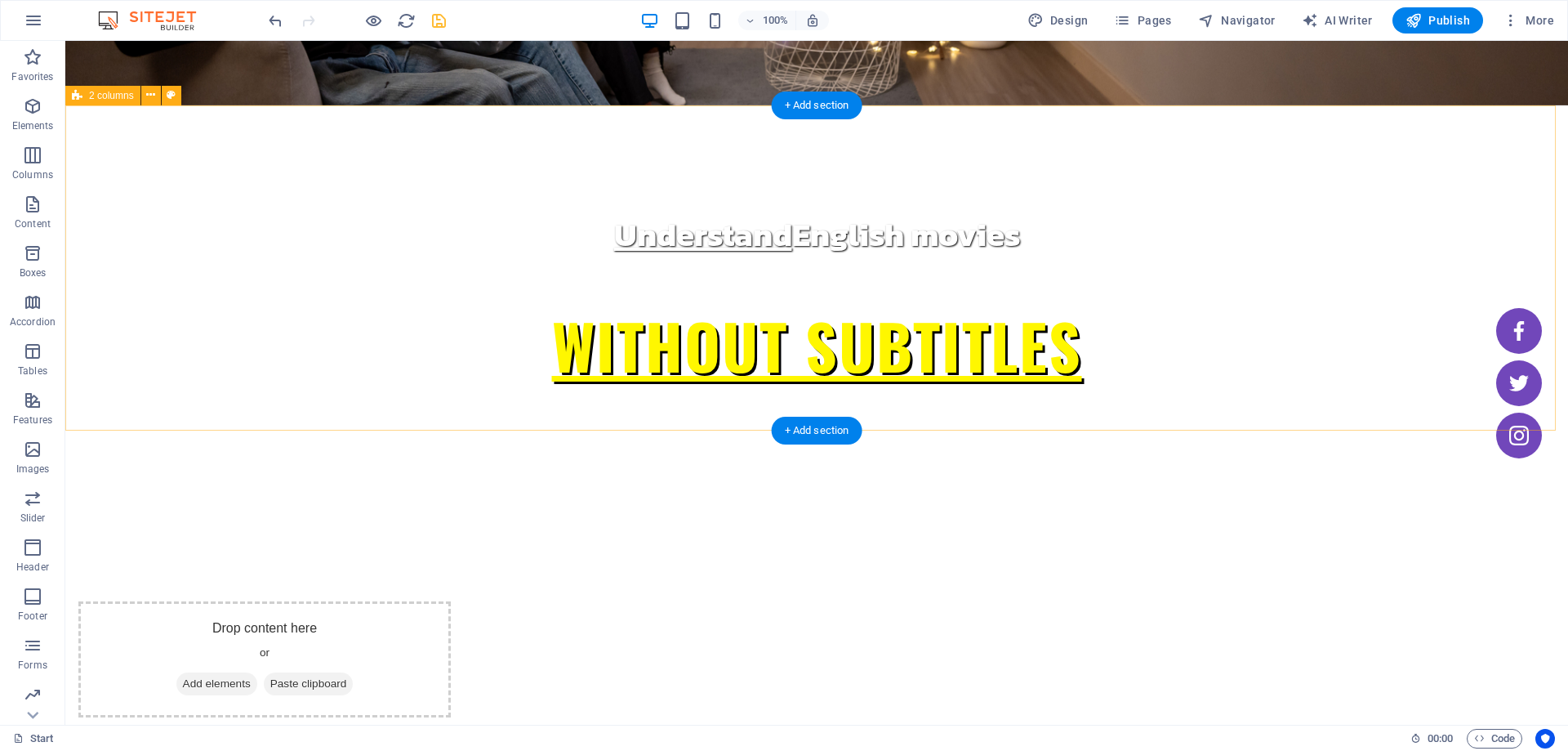
click at [84, 497] on div "Drop content here or Add elements Paste clipboard Drop content here or Add elem…" at bounding box center [816, 724] width 1503 height 454
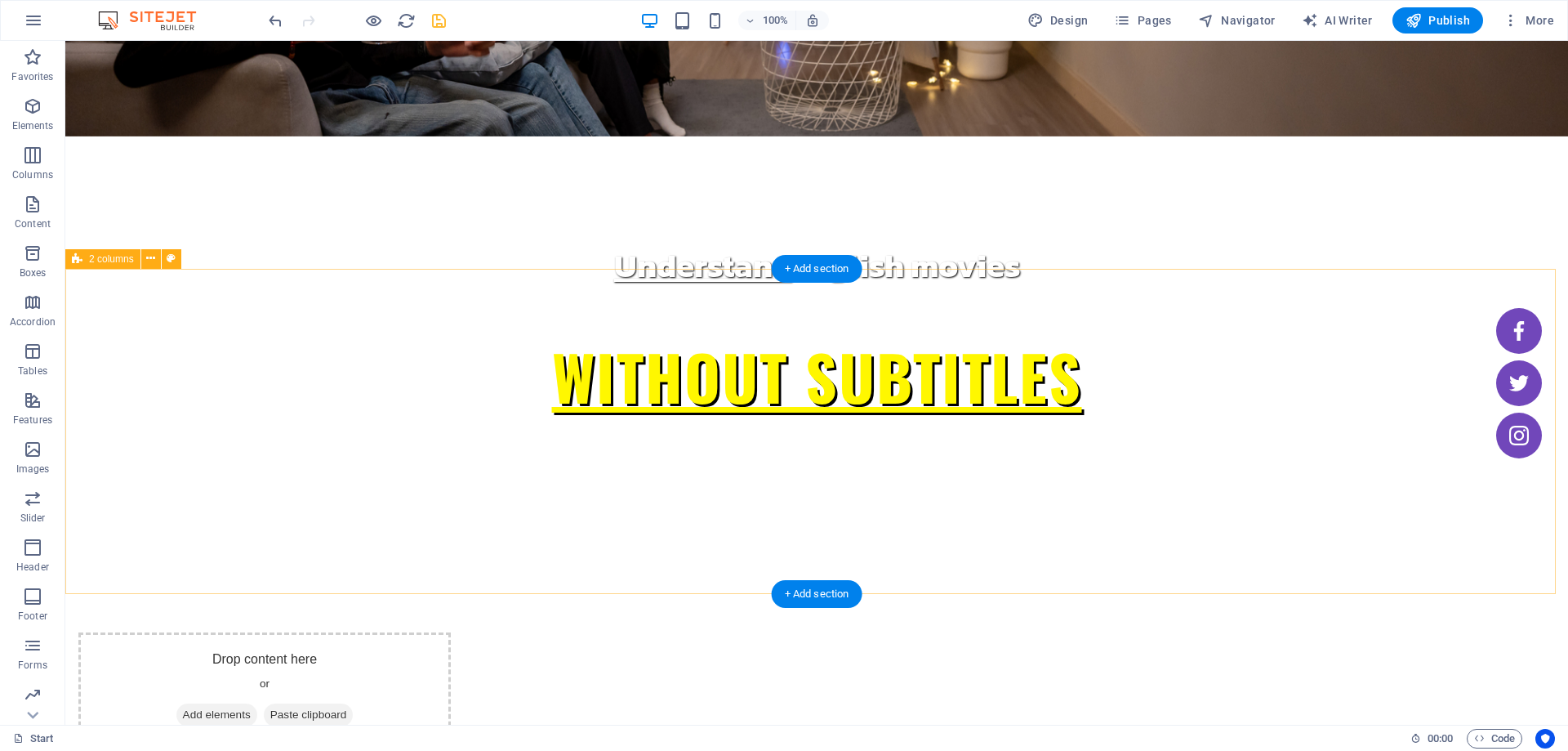
scroll to position [408, 0]
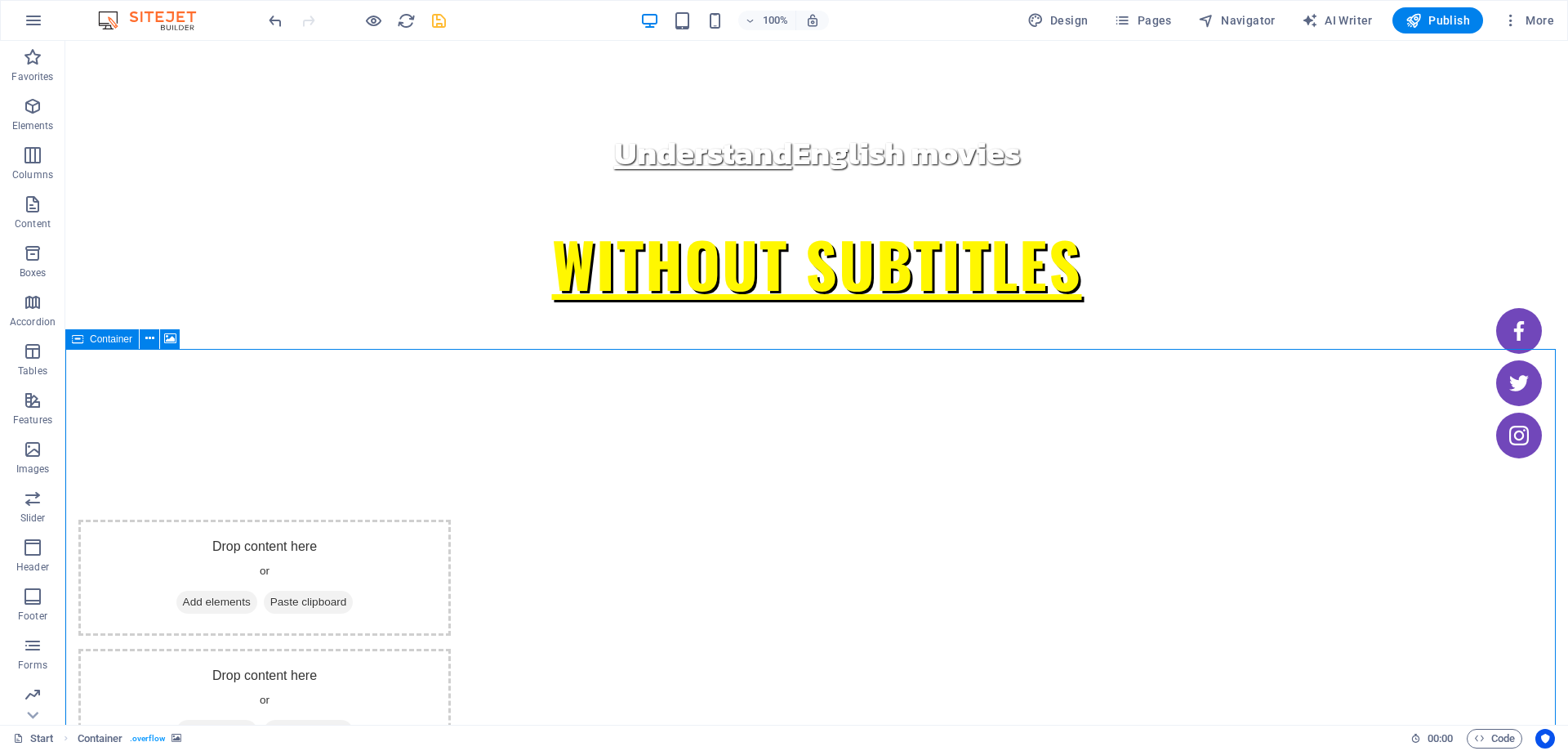
click at [112, 343] on span "Container" at bounding box center [111, 339] width 43 height 10
click at [152, 338] on icon at bounding box center [150, 338] width 9 height 18
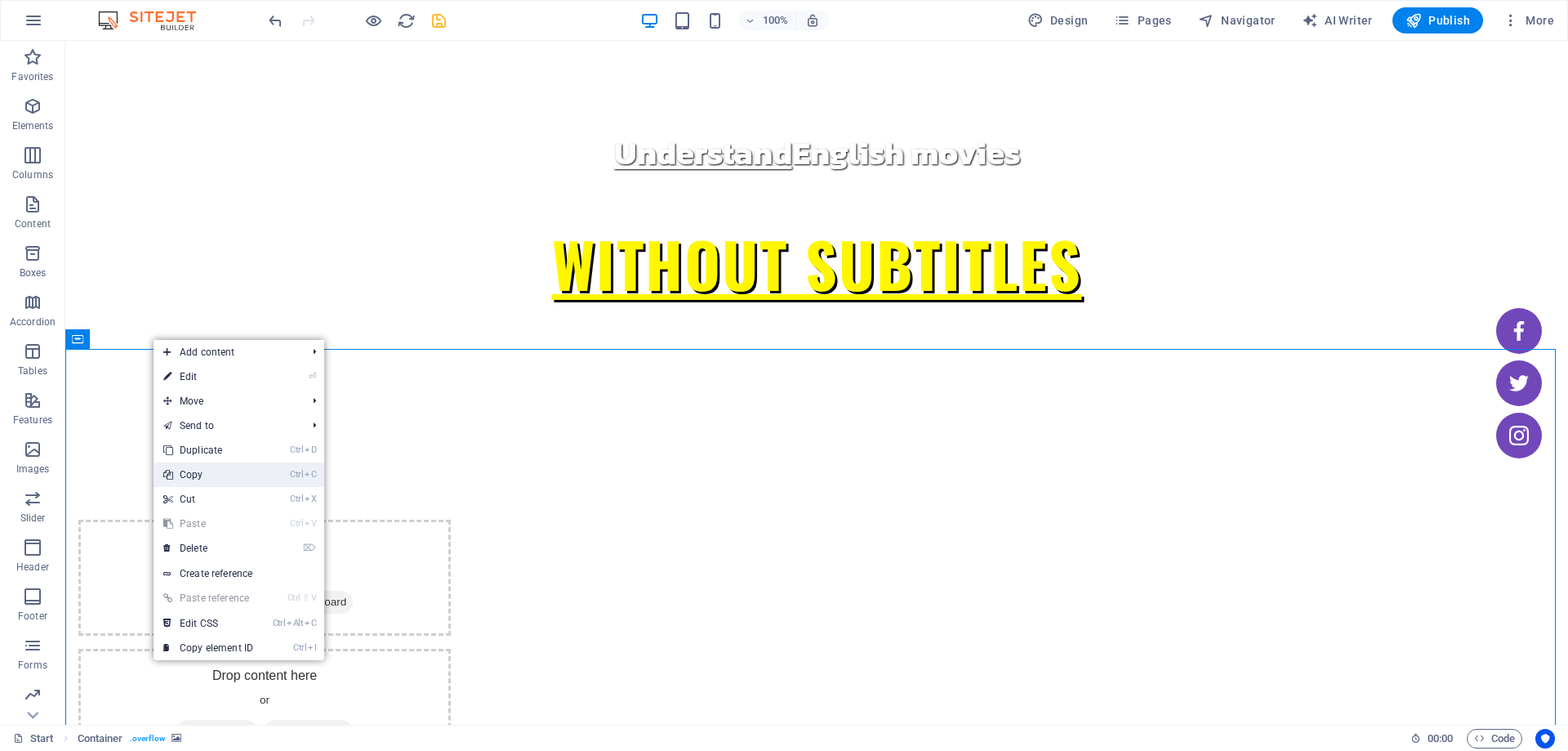
click at [191, 467] on link "Ctrl C Copy" at bounding box center [208, 474] width 109 height 24
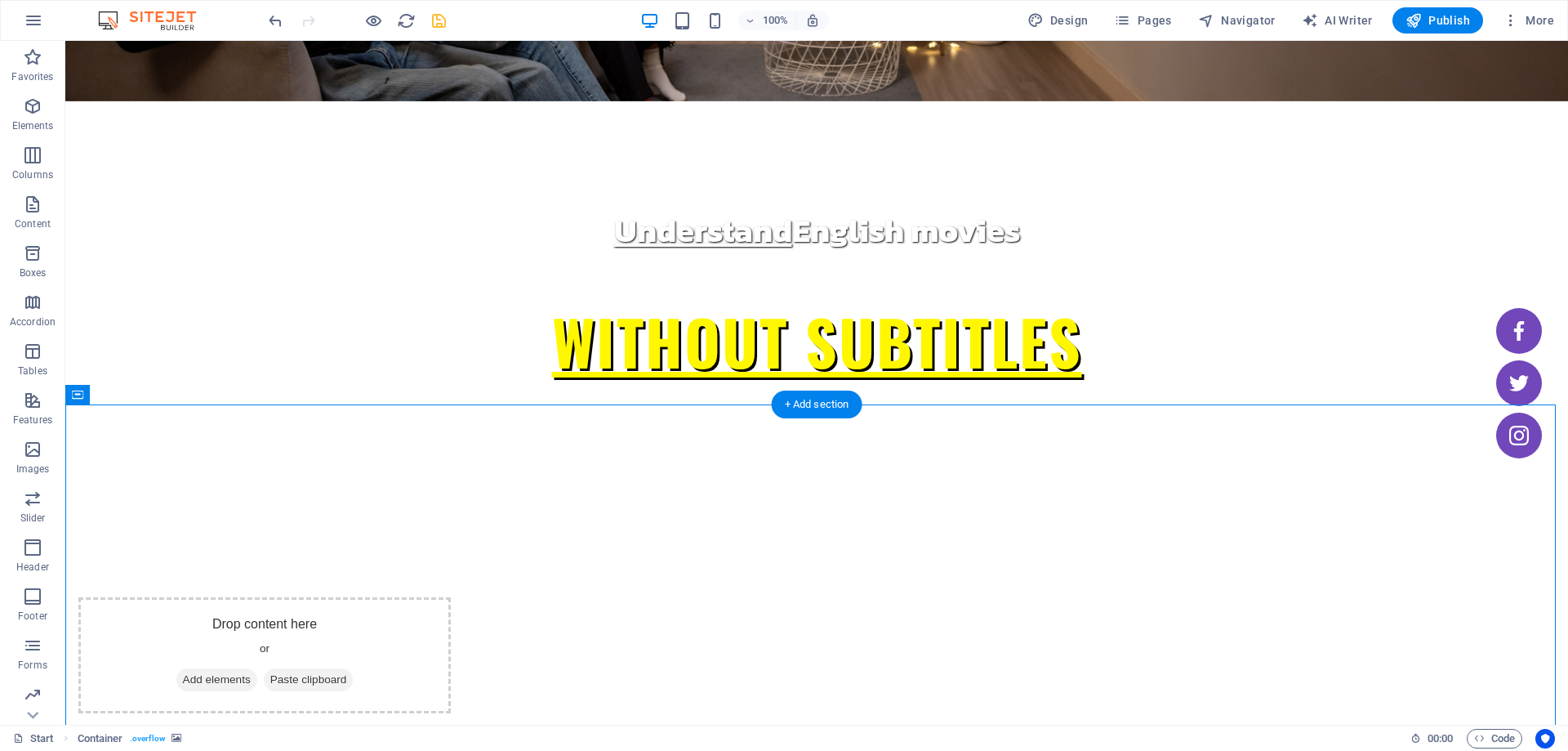
scroll to position [164, 0]
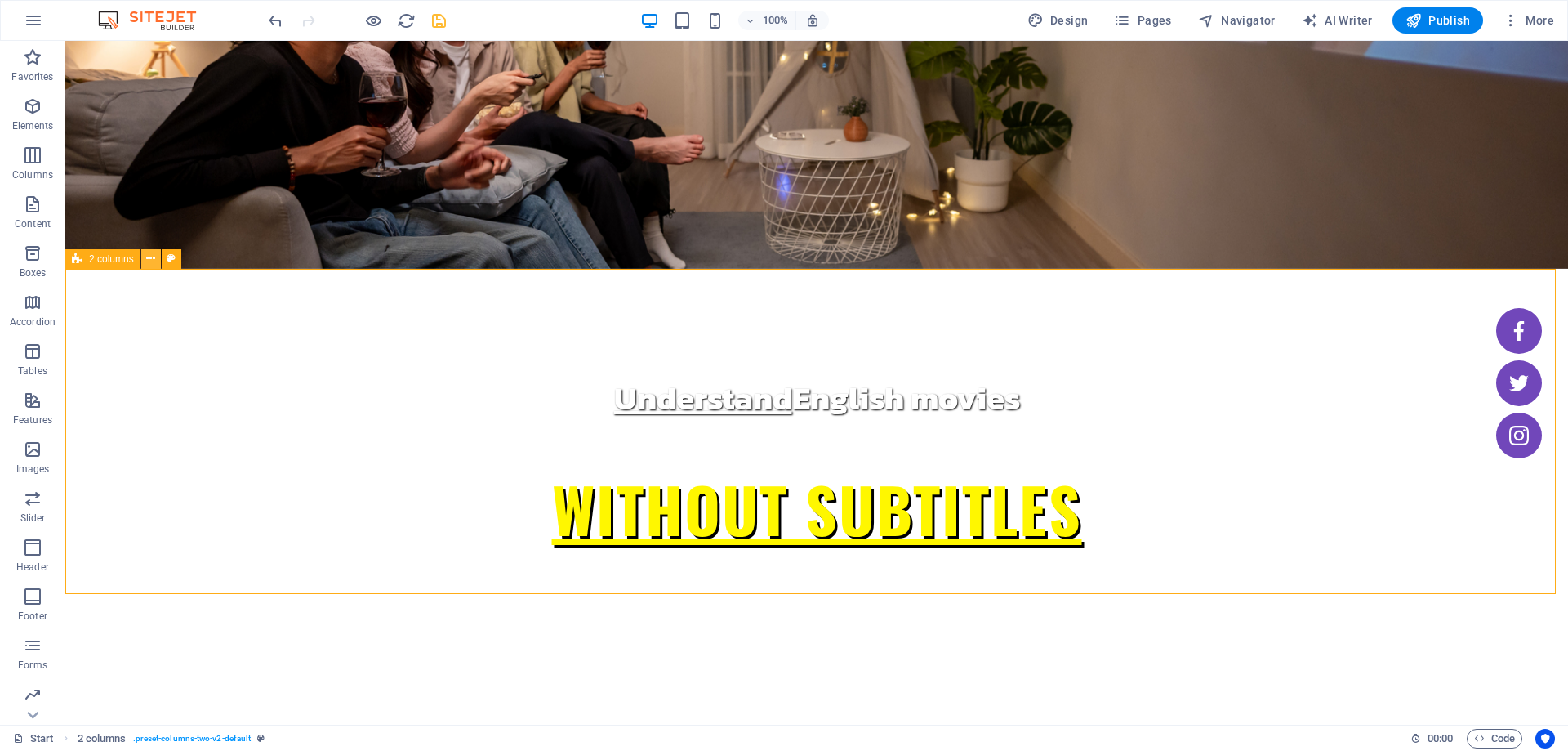
click at [145, 261] on button at bounding box center [150, 258] width 19 height 19
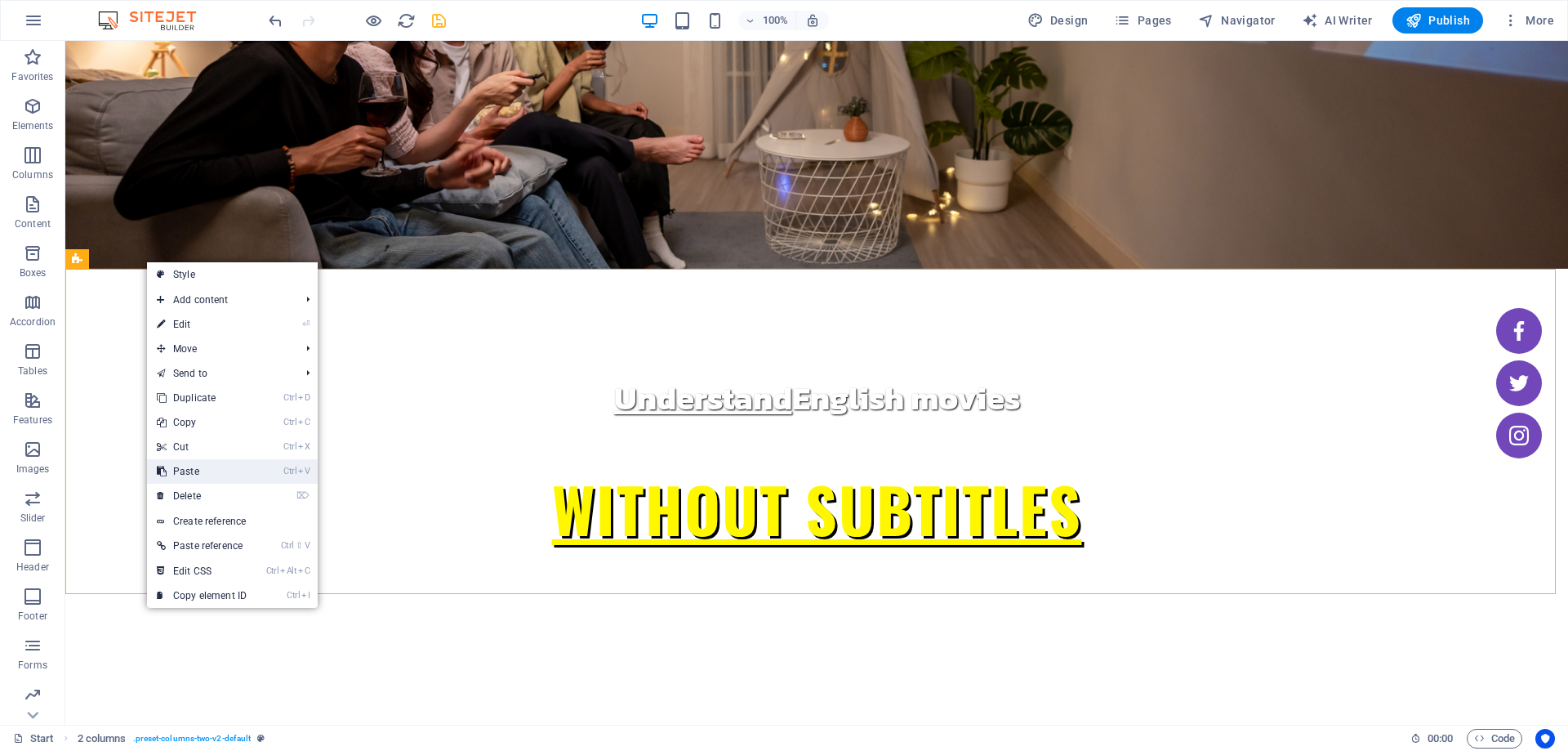
click at [218, 464] on link "Ctrl V Paste" at bounding box center [201, 471] width 109 height 24
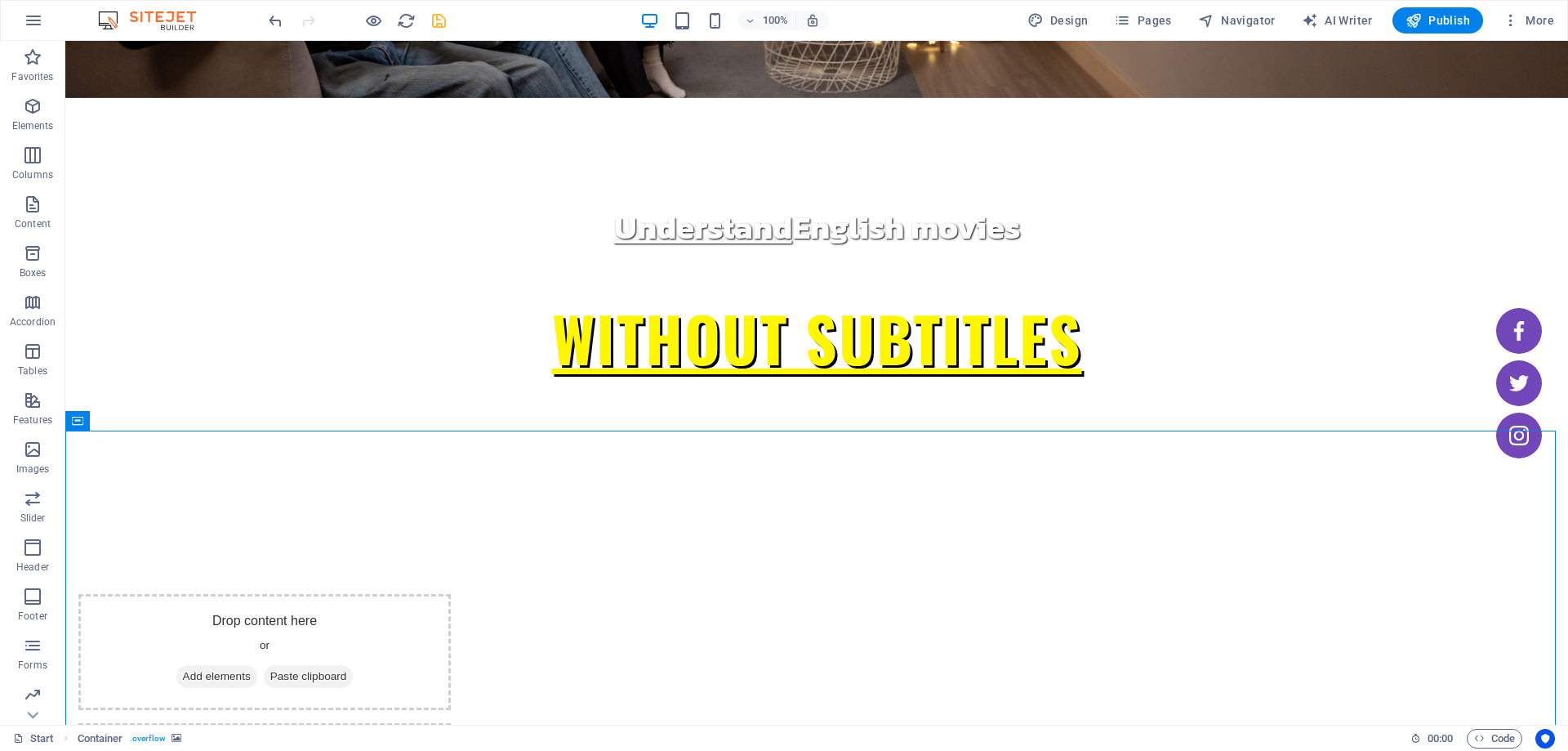
scroll to position [327, 0]
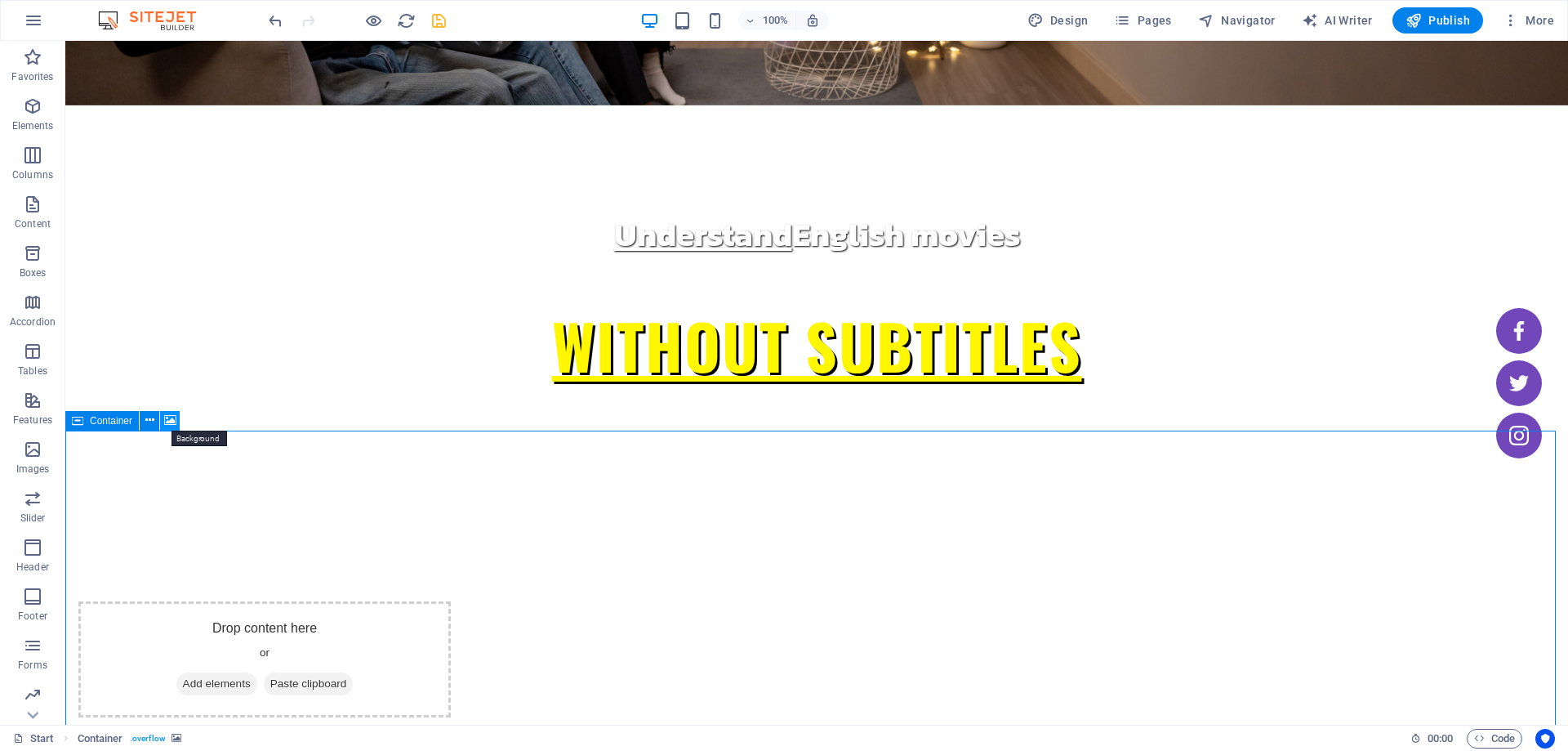
click at [167, 415] on icon at bounding box center [170, 420] width 13 height 18
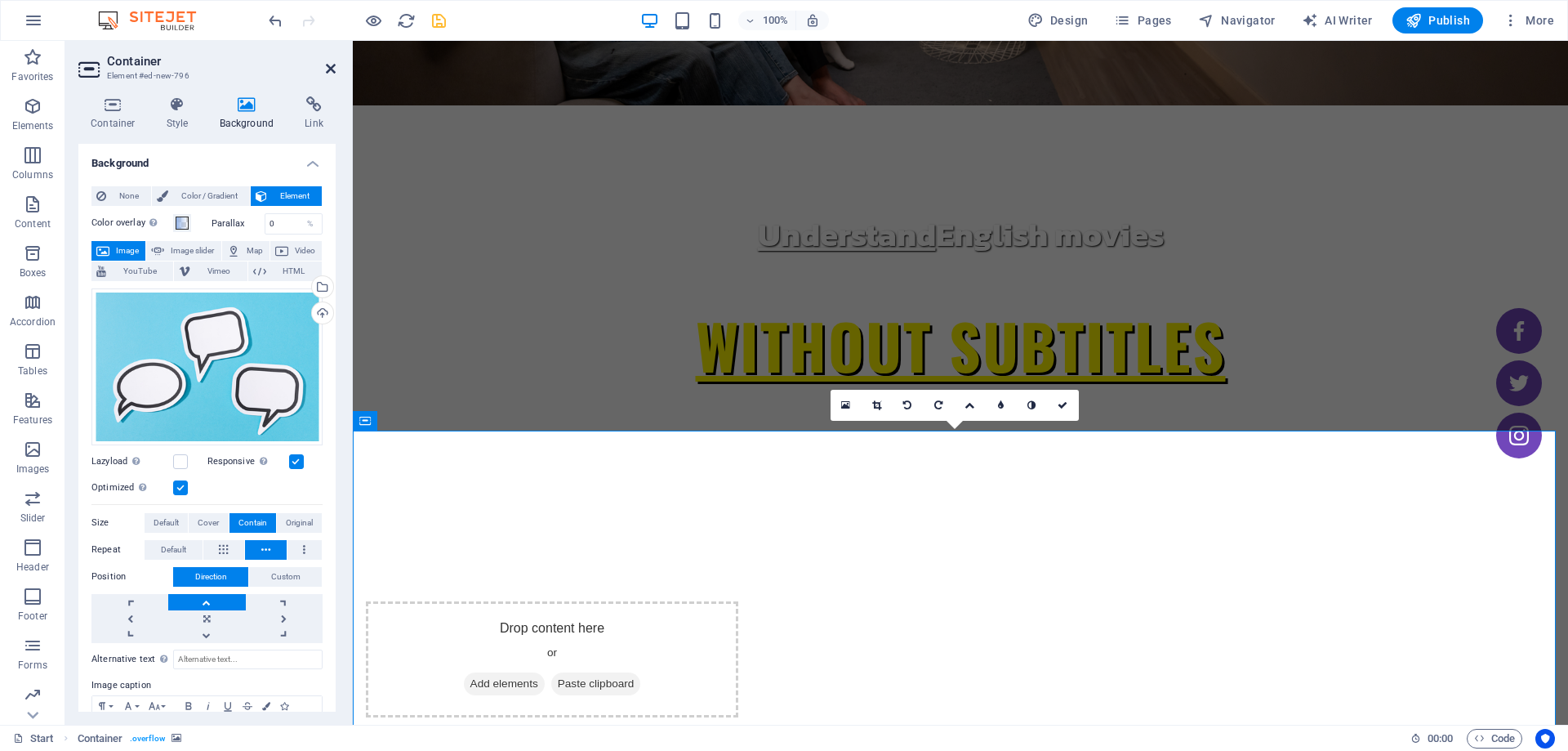
drag, startPoint x: 331, startPoint y: 67, endPoint x: 253, endPoint y: 166, distance: 126.0
click at [331, 67] on icon at bounding box center [331, 69] width 10 height 13
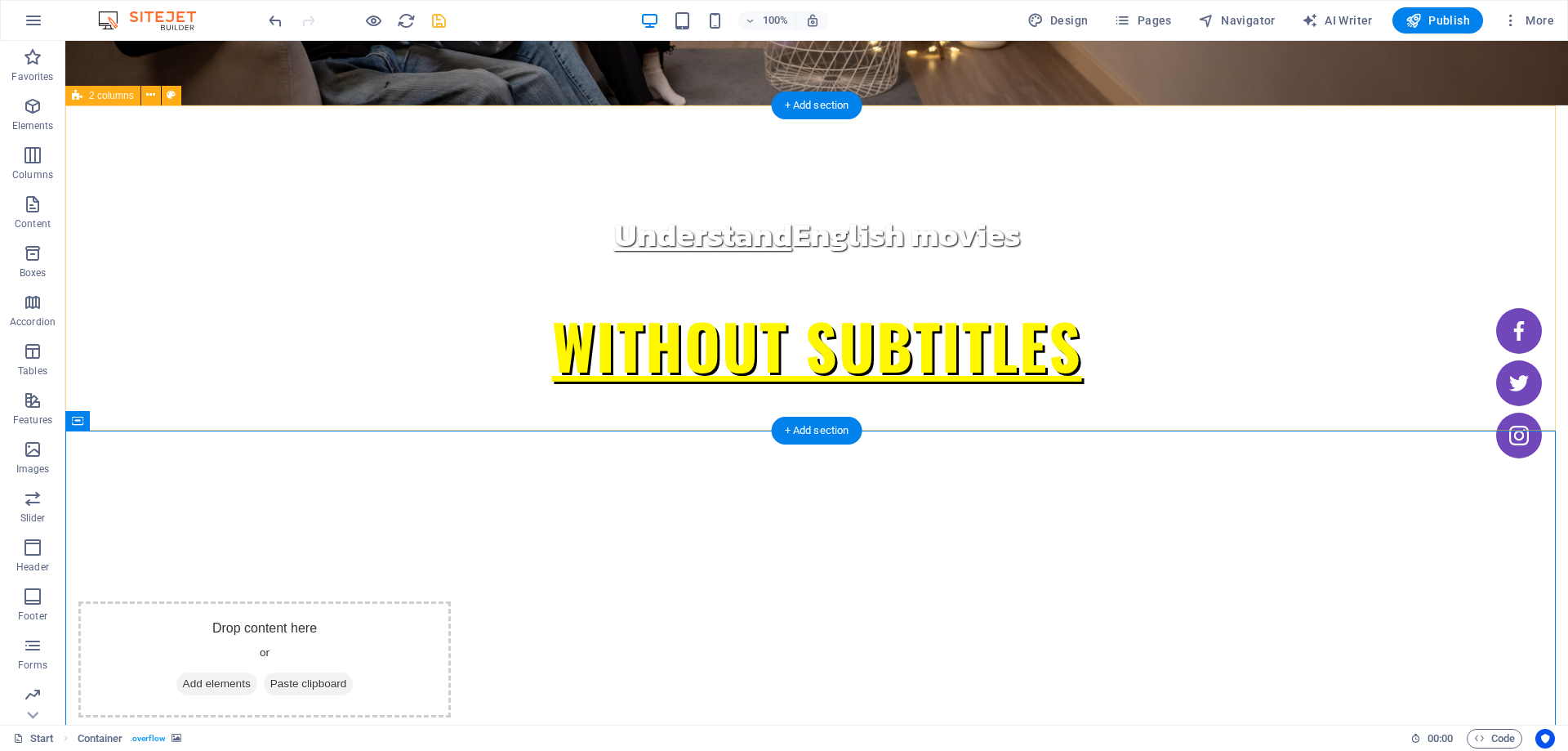
click at [336, 497] on div "Drop content here or Add elements Paste clipboard Drop content here or Add elem…" at bounding box center [816, 724] width 1503 height 454
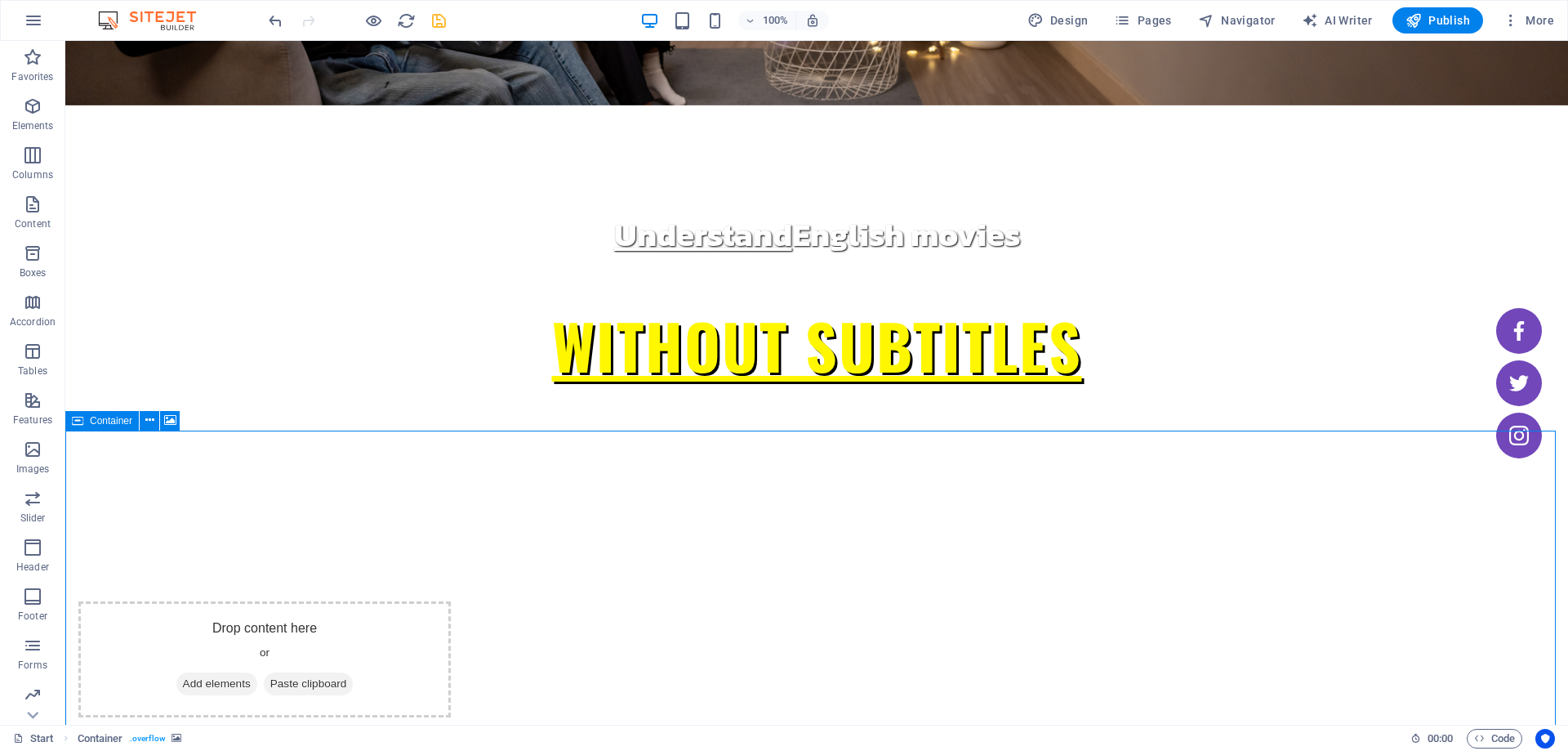
click at [75, 424] on icon at bounding box center [78, 420] width 12 height 19
click at [171, 424] on icon at bounding box center [170, 420] width 13 height 18
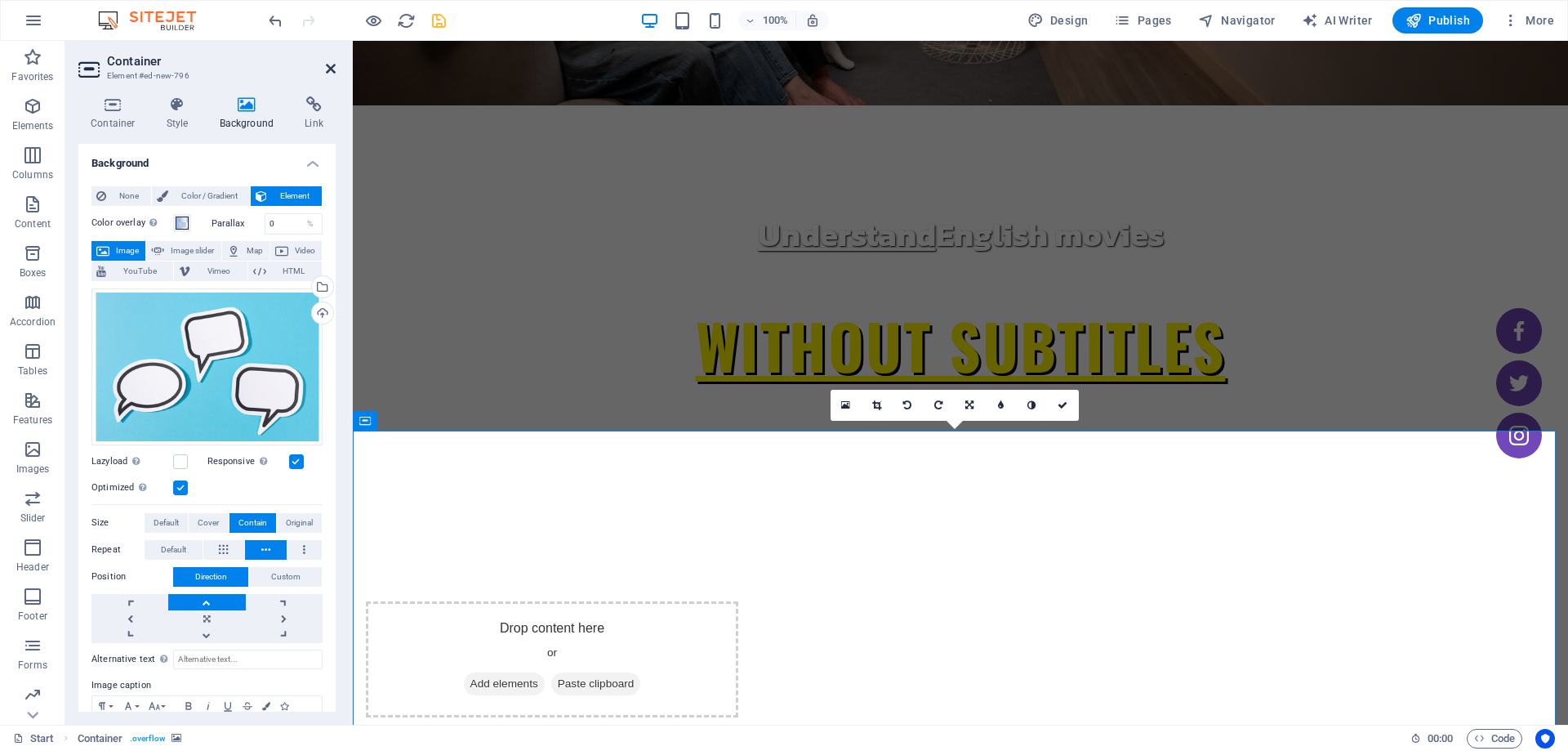
click at [326, 69] on icon at bounding box center [331, 69] width 10 height 13
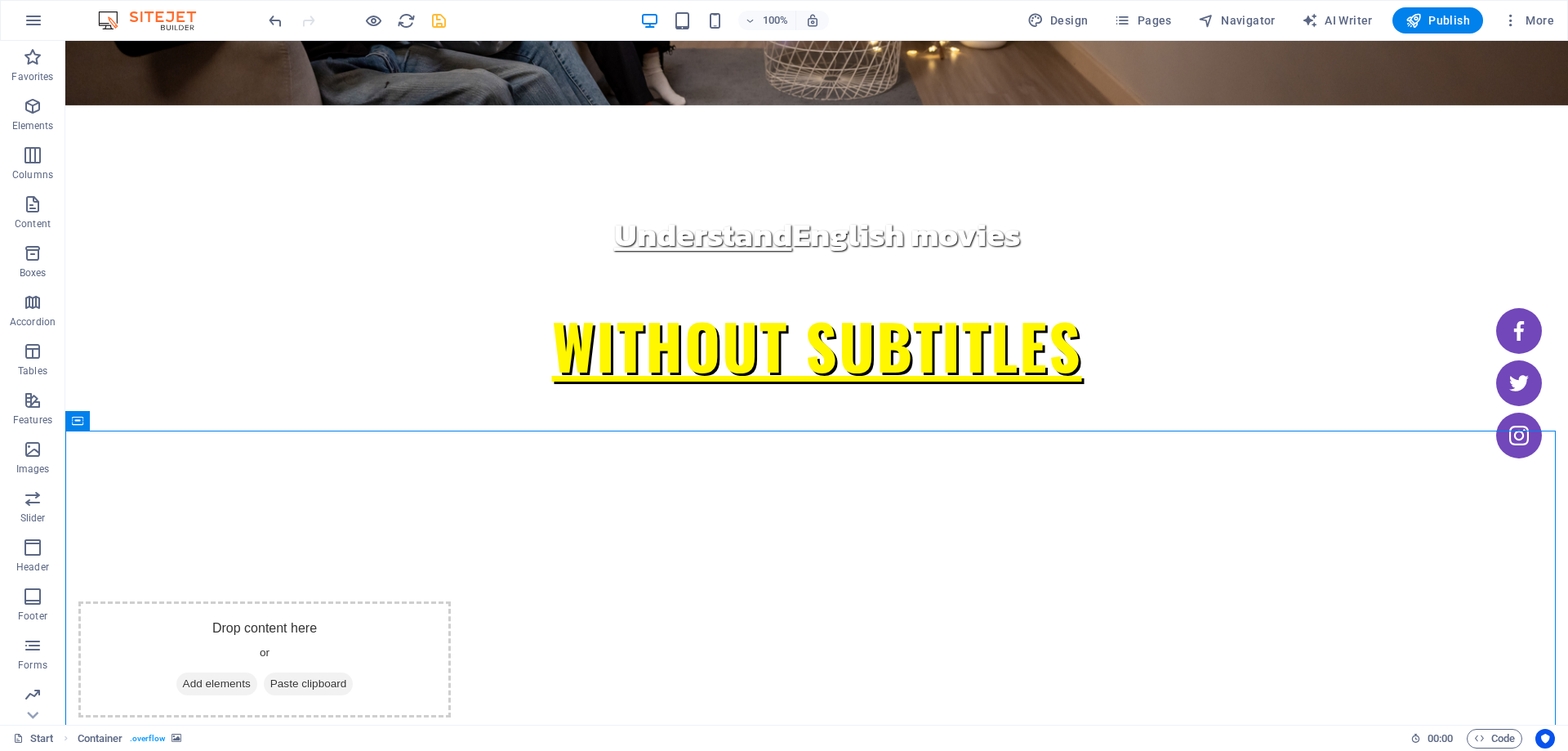
click at [150, 425] on icon at bounding box center [150, 420] width 9 height 18
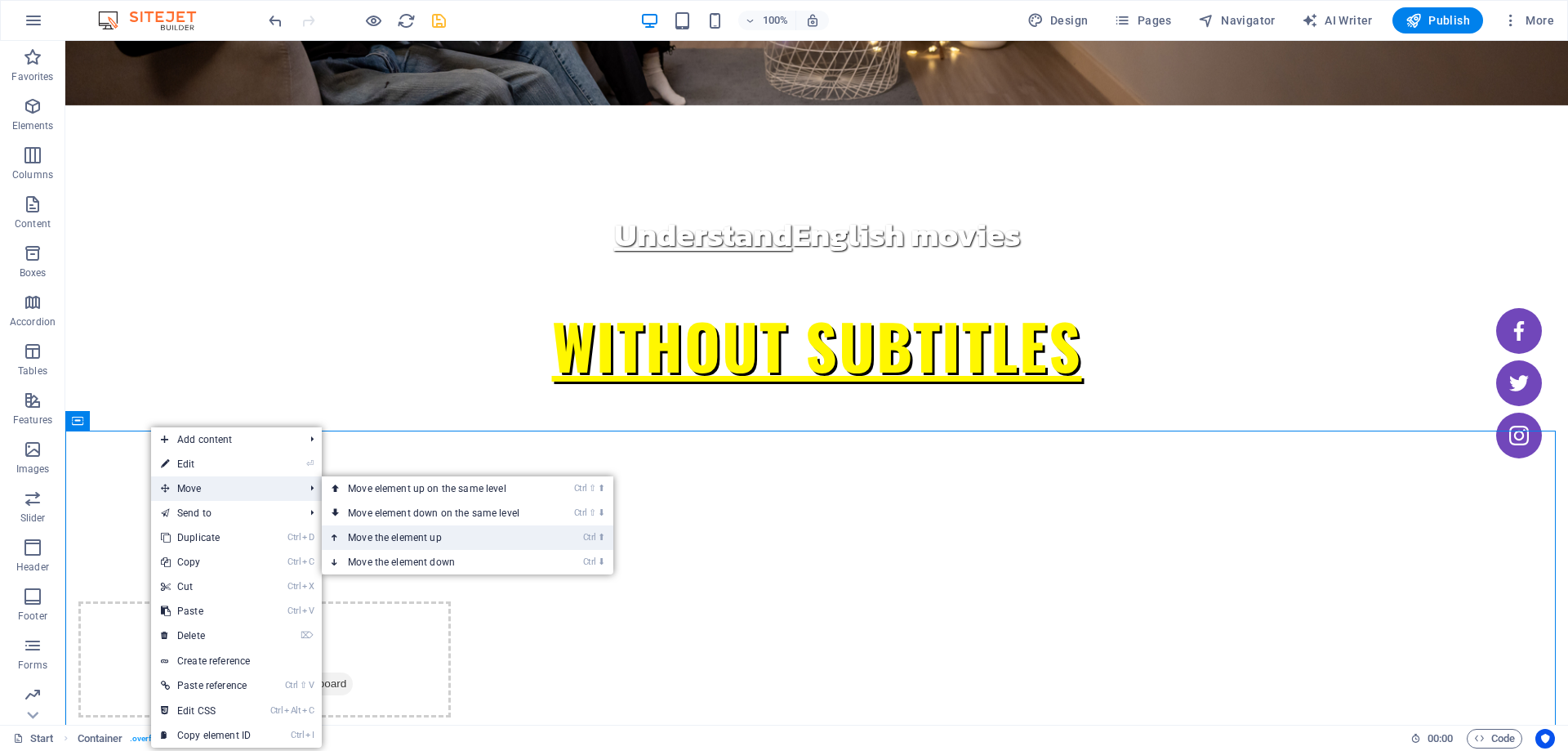
click at [416, 536] on link "Ctrl ⬆ Move the element up" at bounding box center [437, 537] width 231 height 24
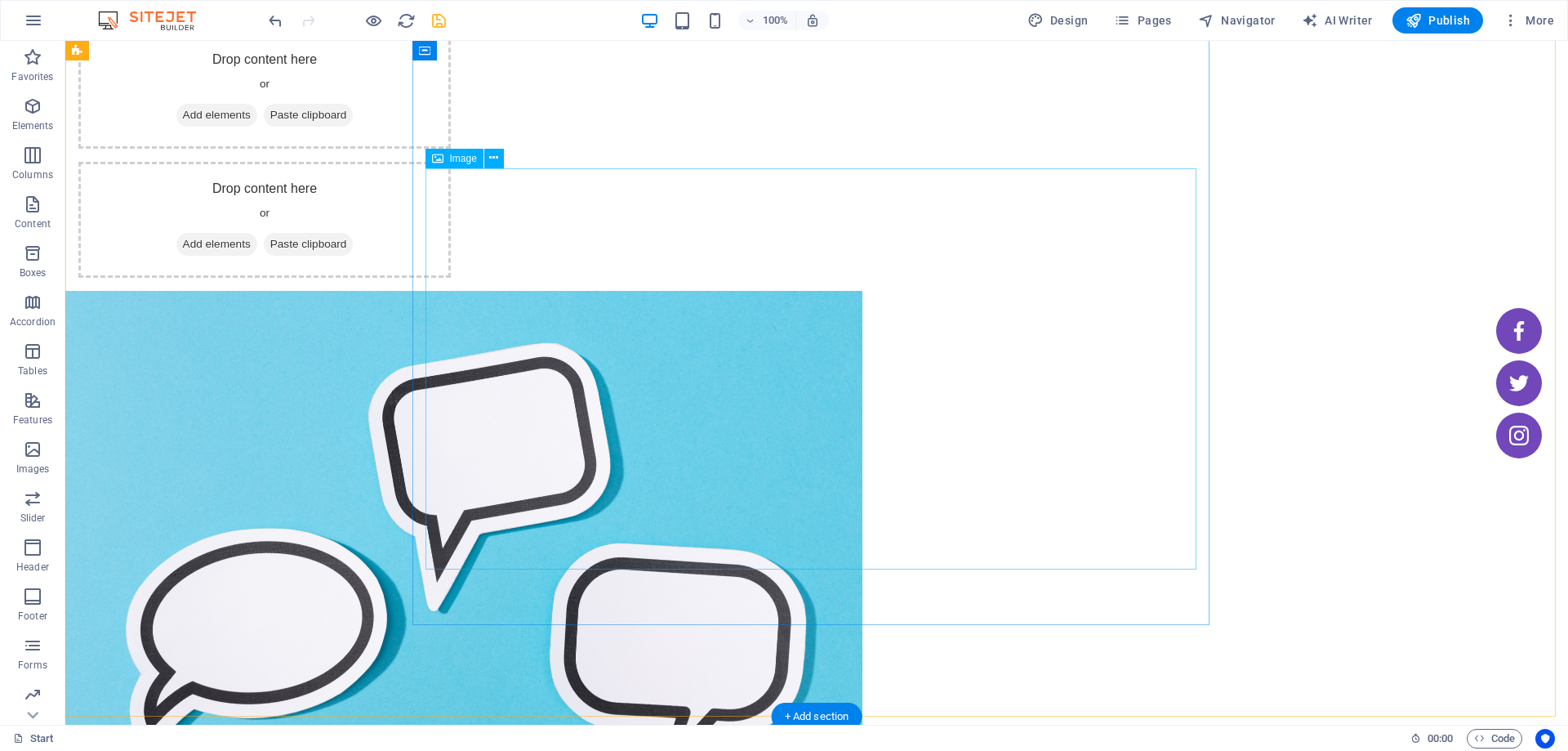
scroll to position [653, 0]
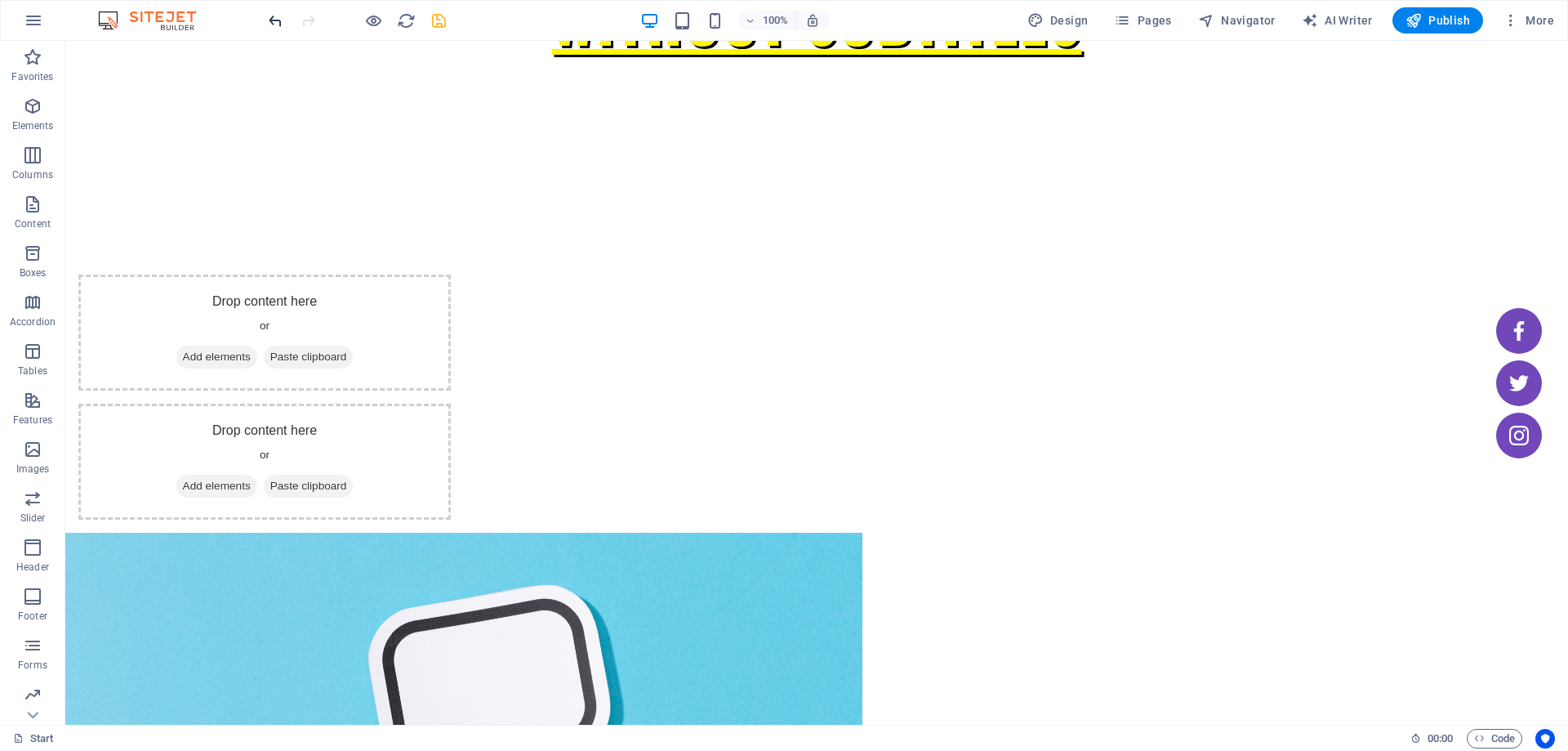
click at [274, 29] on icon "undo" at bounding box center [276, 21] width 18 height 18
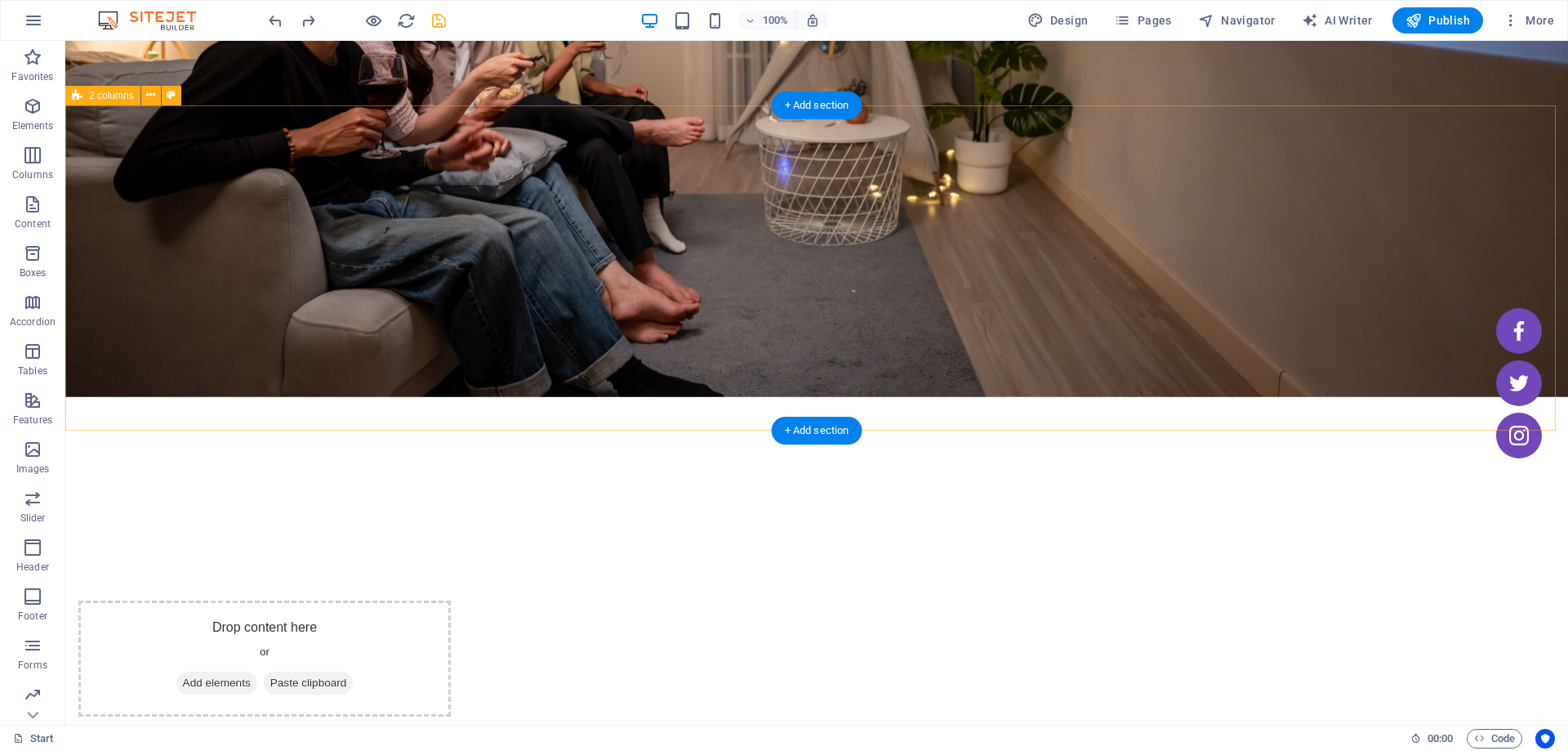
scroll to position [327, 0]
